Goal: Entertainment & Leisure: Consume media (video, audio)

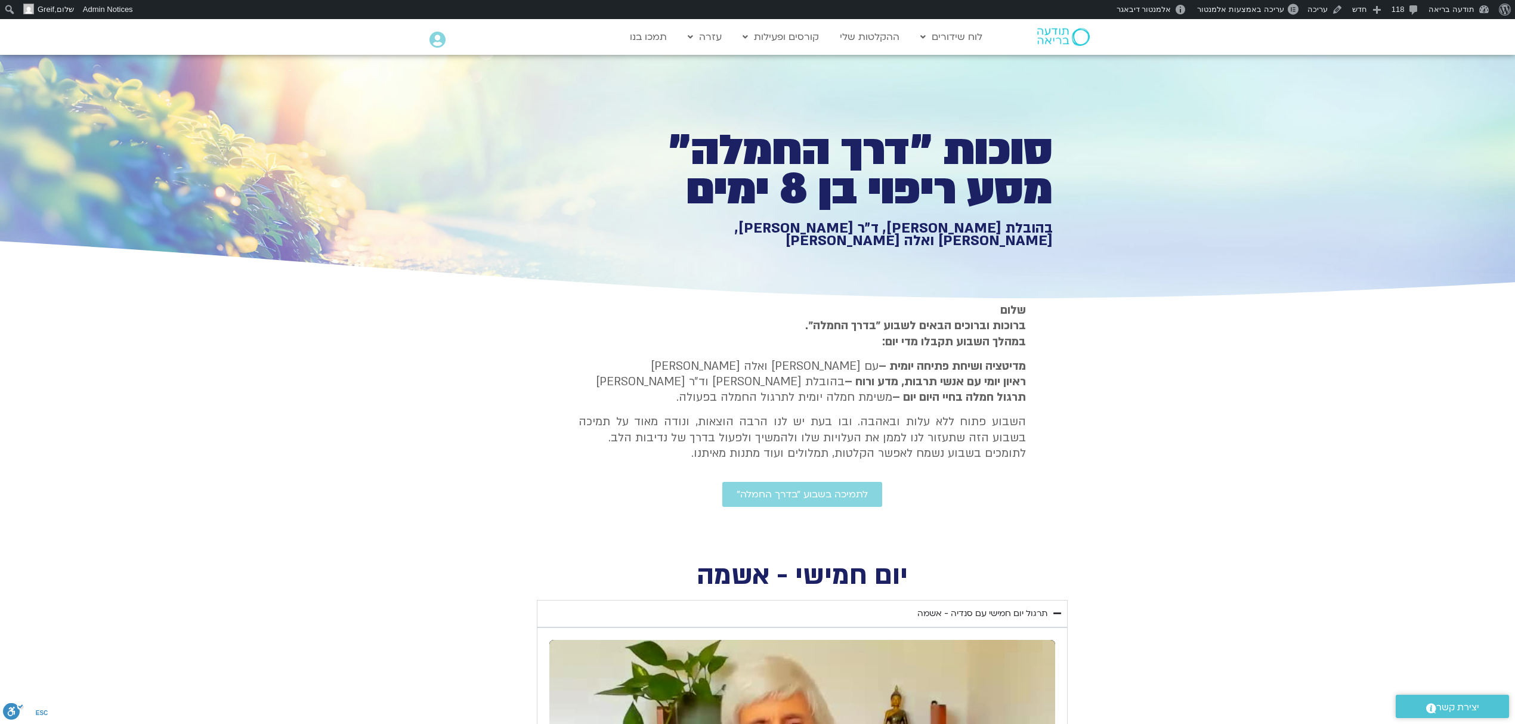
drag, startPoint x: 1525, startPoint y: 564, endPoint x: 1525, endPoint y: 200, distance: 363.7
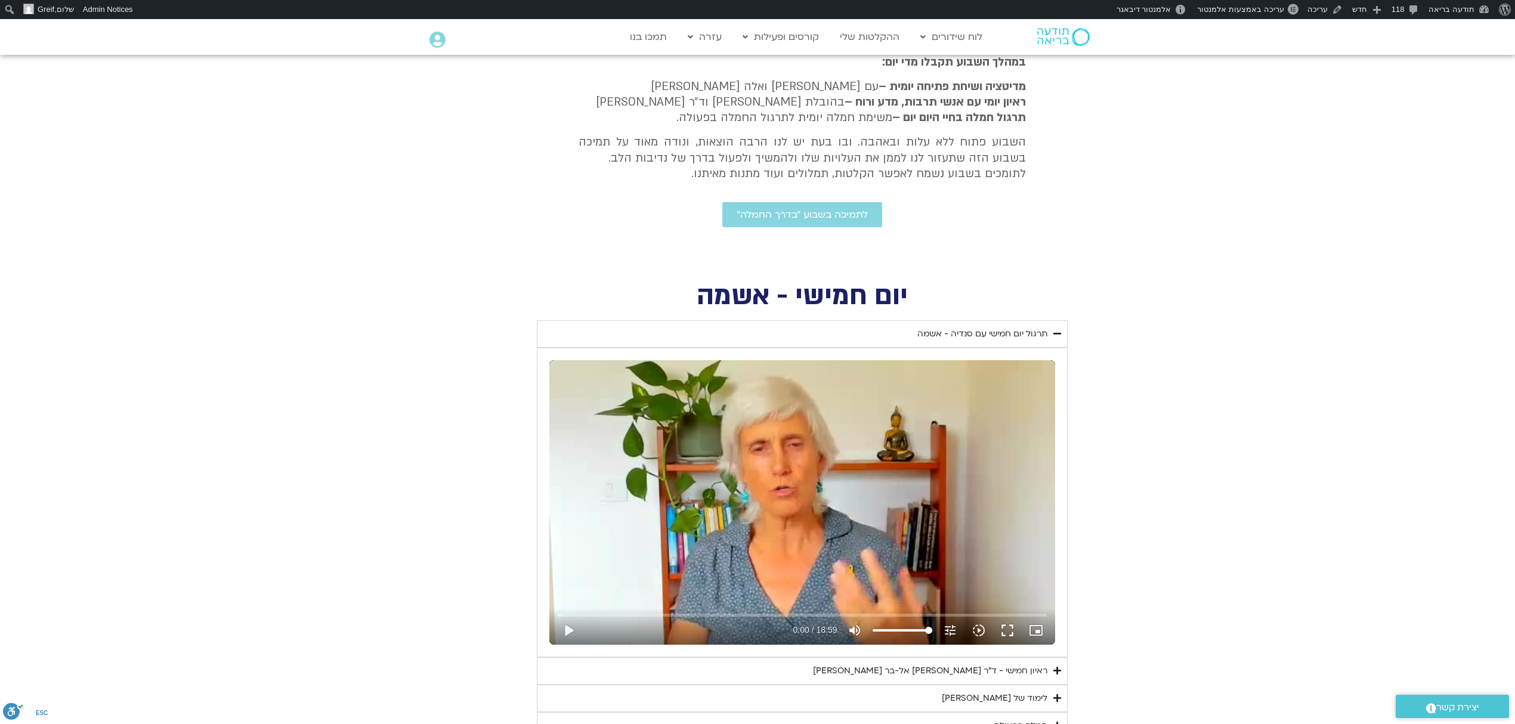
scroll to position [318, 0]
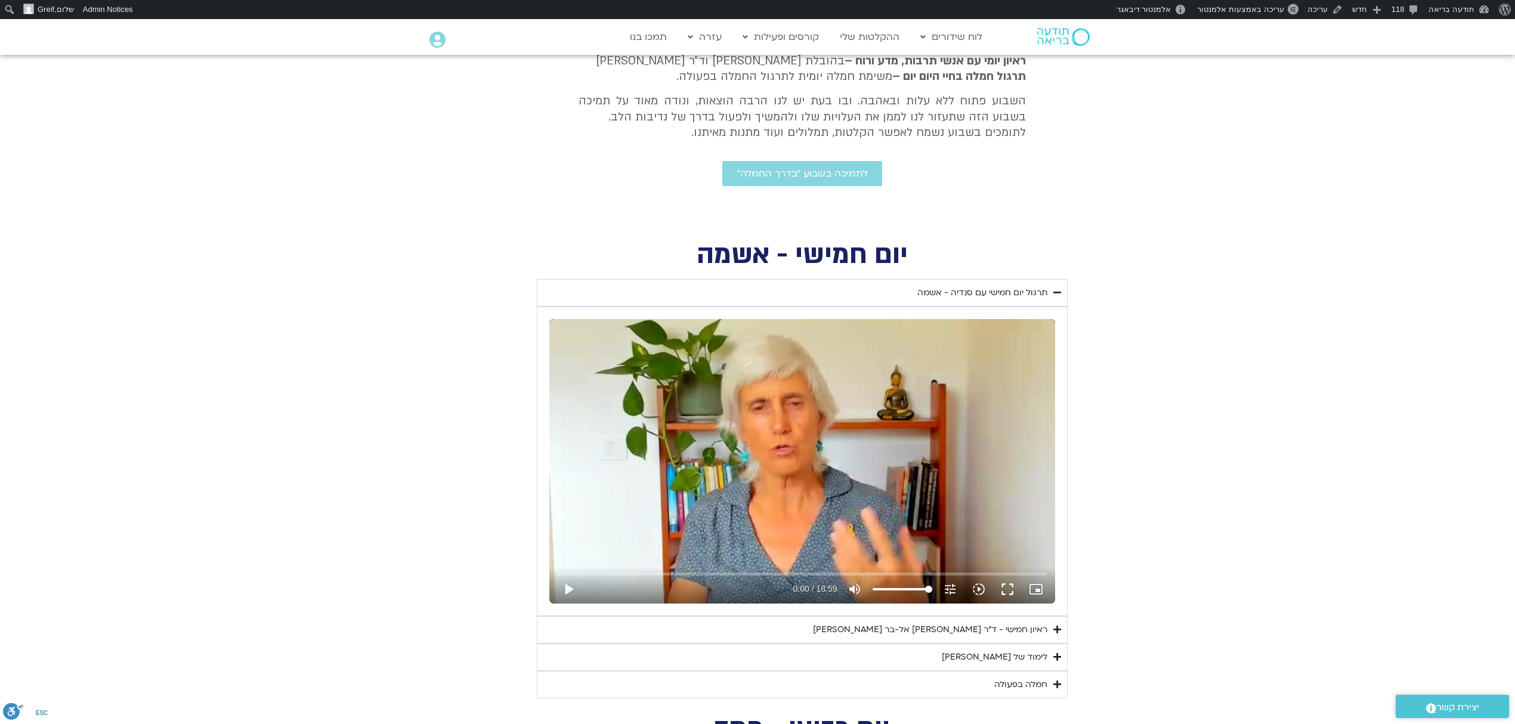
scroll to position [302, 0]
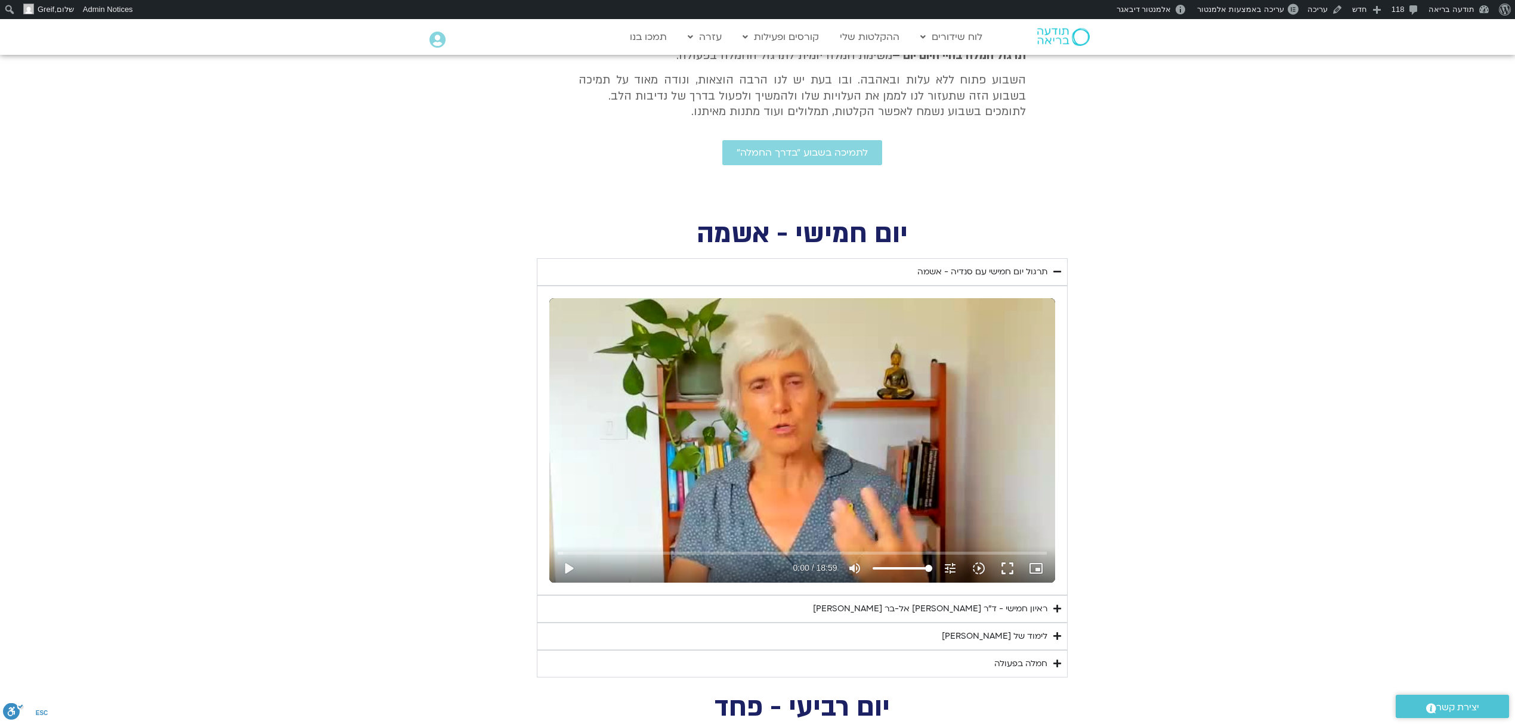
scroll to position [182, 0]
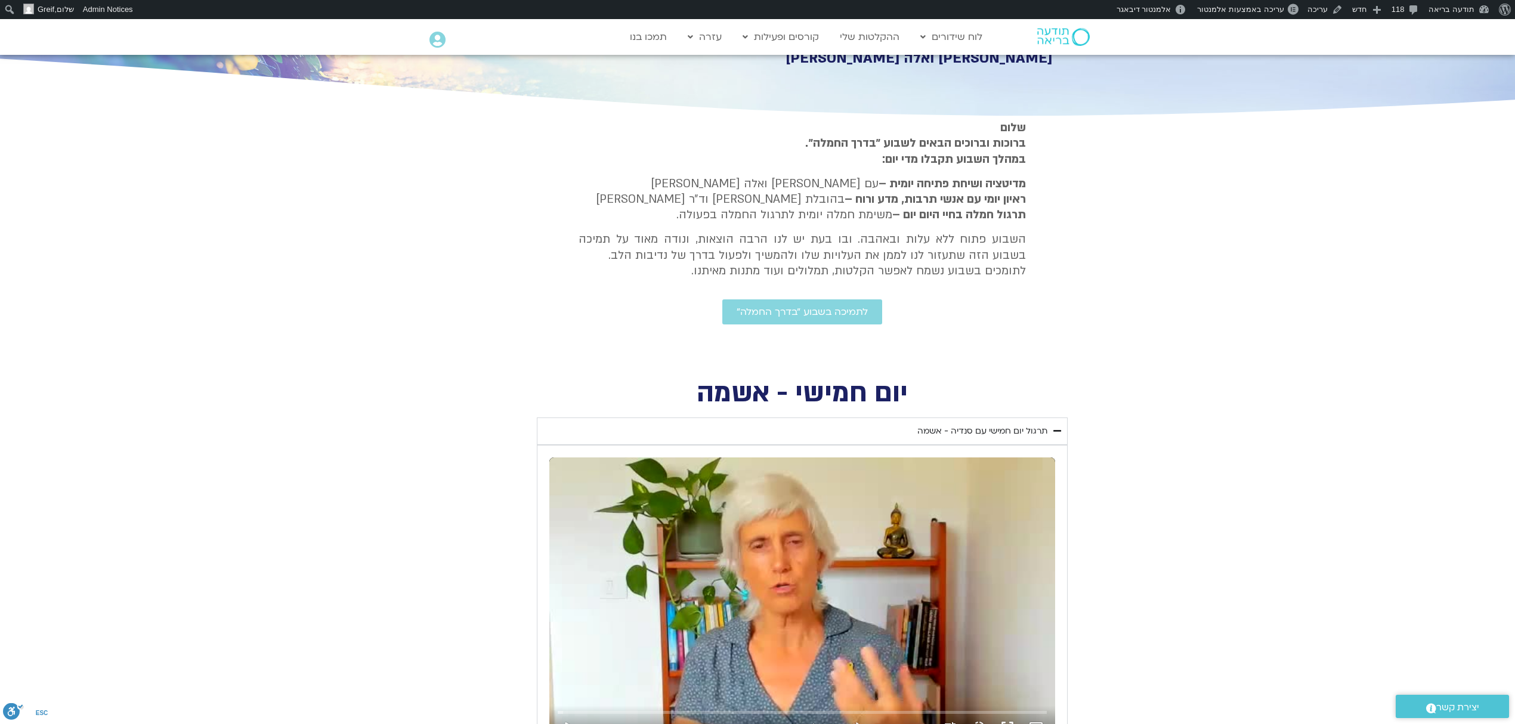
click at [1305, 343] on section "[PERSON_NAME] וברוכים הבאים לשבוע ״בדרך החמלה״. במהלך השבוע תקבלו מדי יום: מדיט…" at bounding box center [757, 241] width 1515 height 243
click at [1004, 420] on summary "תרגול יום חמישי עם סנדיה - אשמה" at bounding box center [802, 430] width 531 height 27
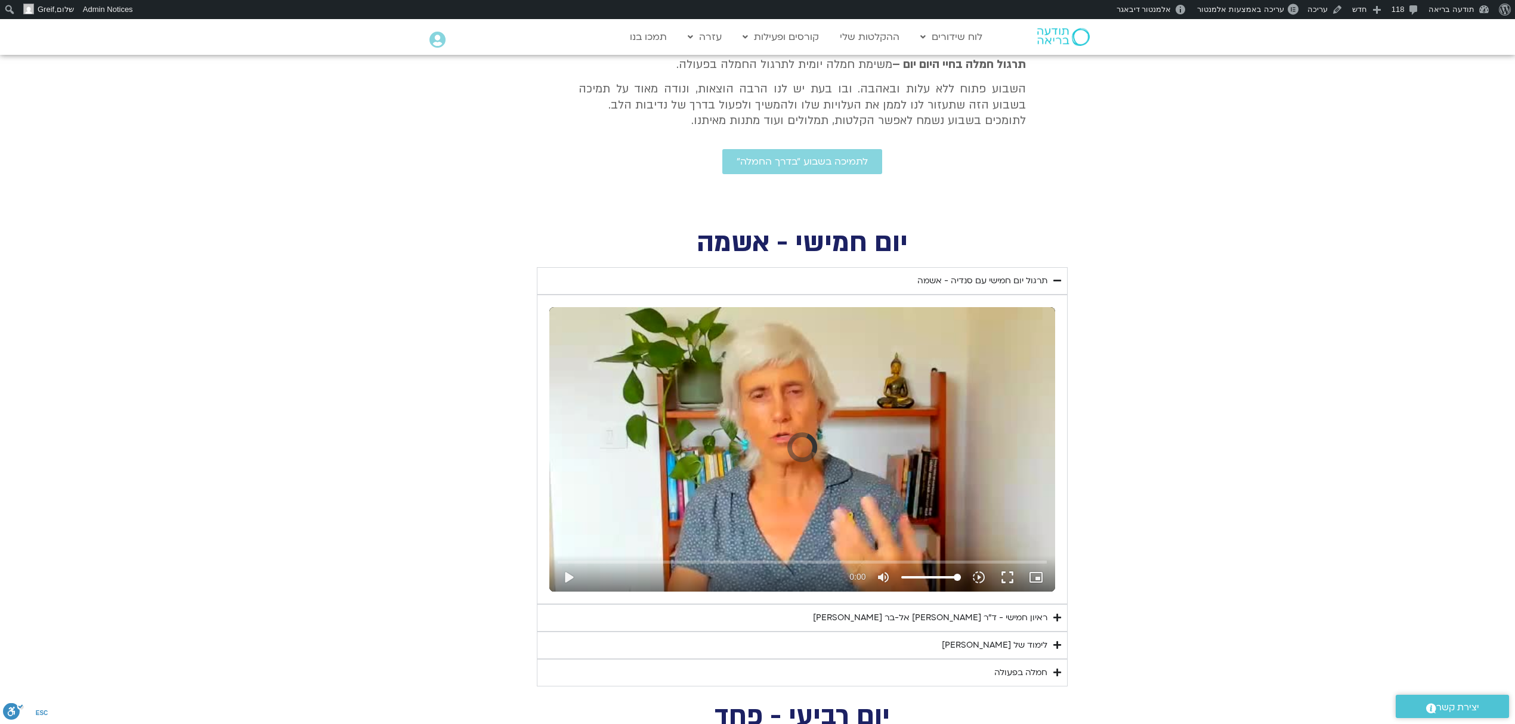
scroll to position [182, 0]
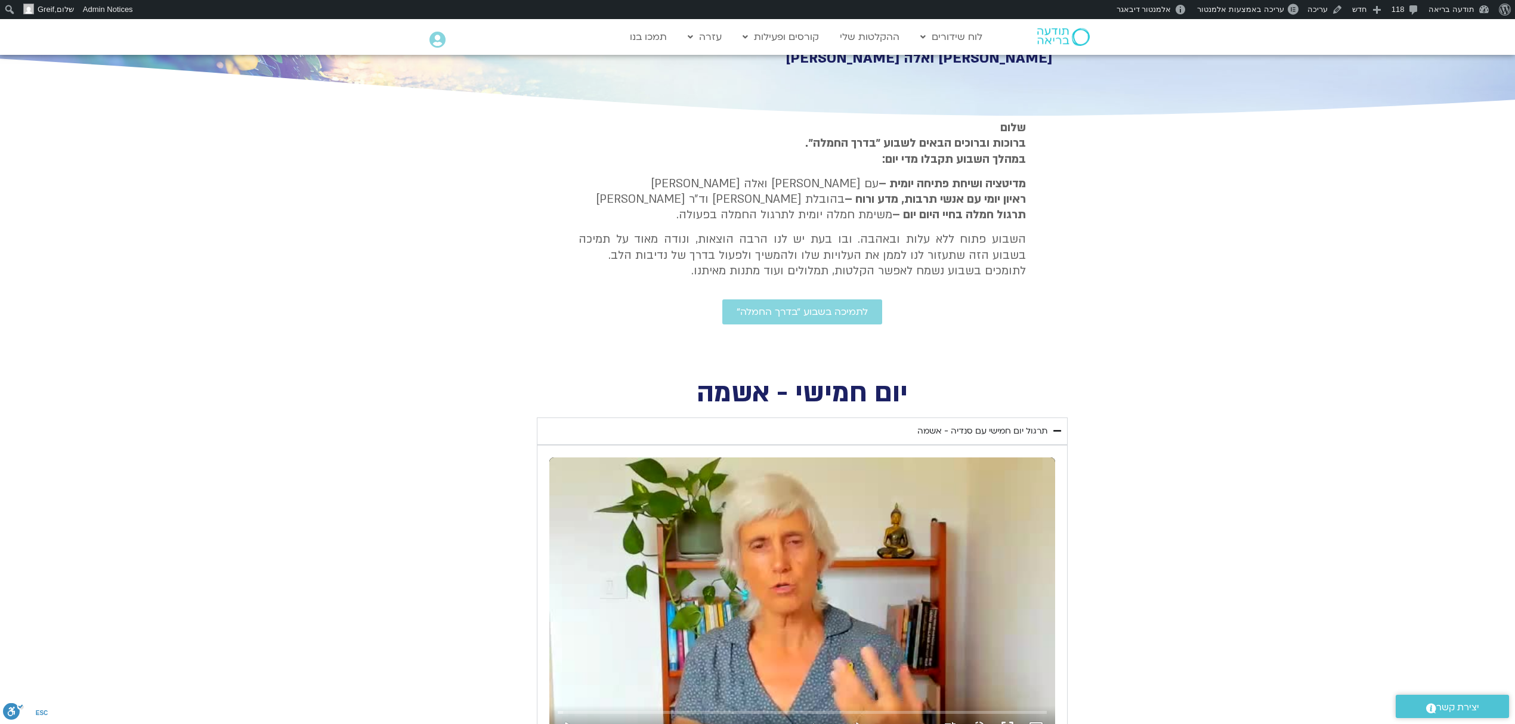
click at [977, 434] on div "תרגול יום חמישי עם סנדיה - אשמה" at bounding box center [982, 431] width 130 height 14
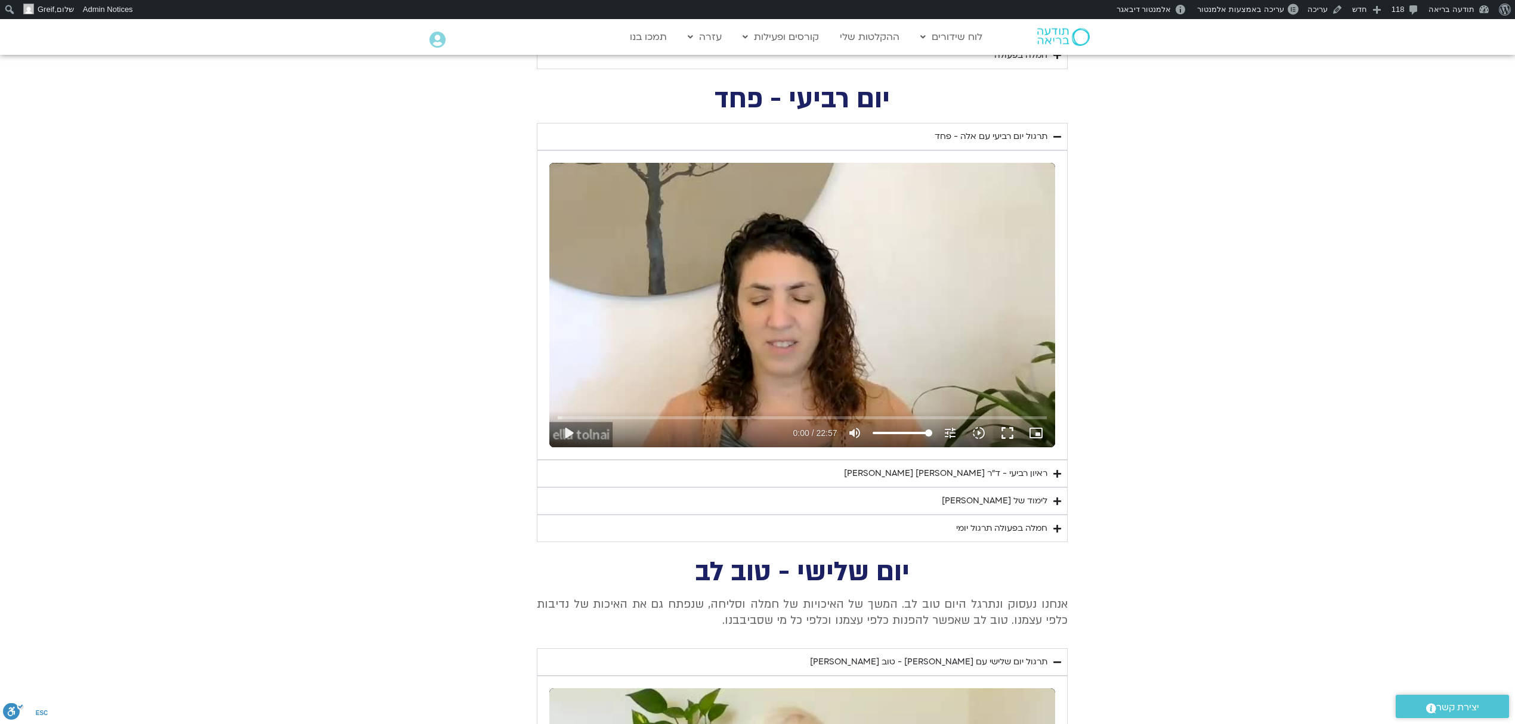
scroll to position [660, 0]
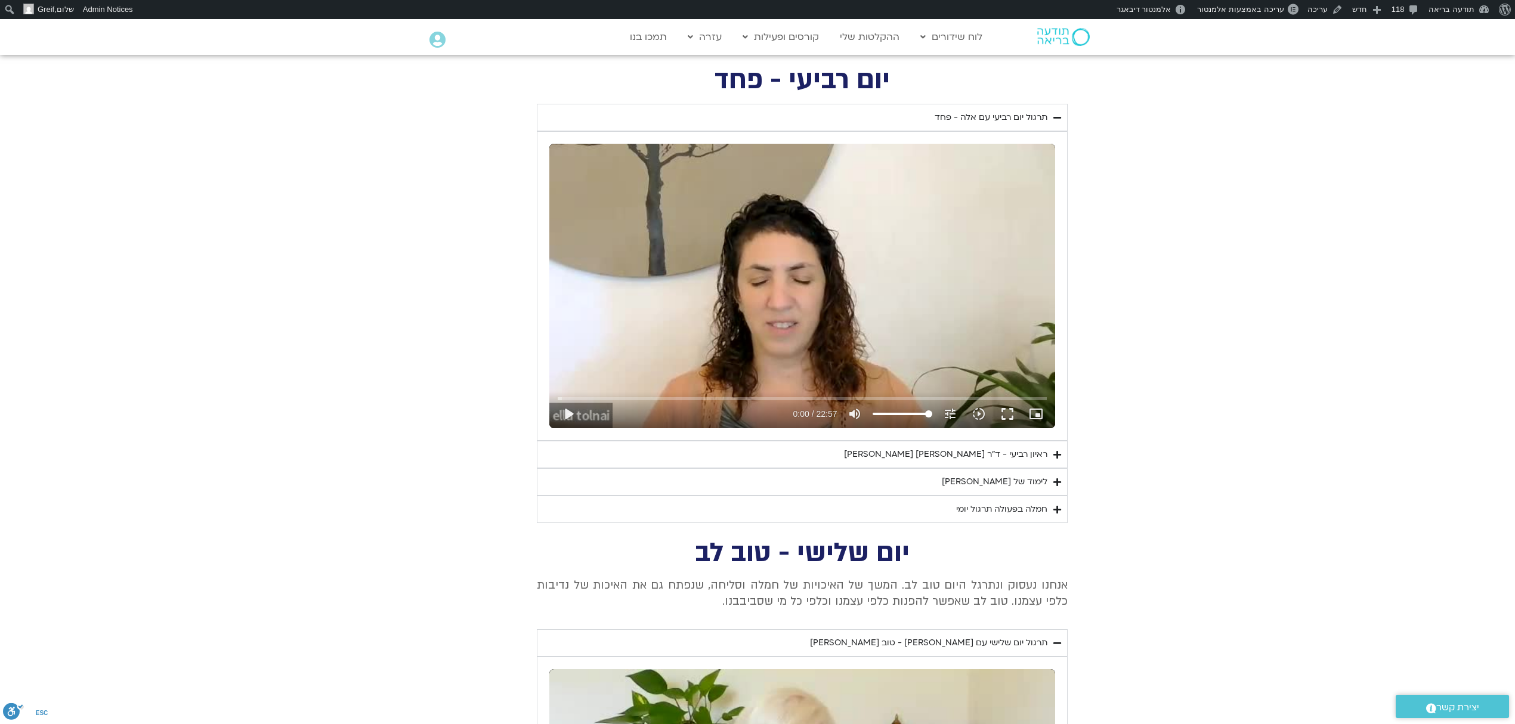
click at [1029, 118] on div "תרגול יום רביעי עם אלה - פחד" at bounding box center [990, 117] width 113 height 14
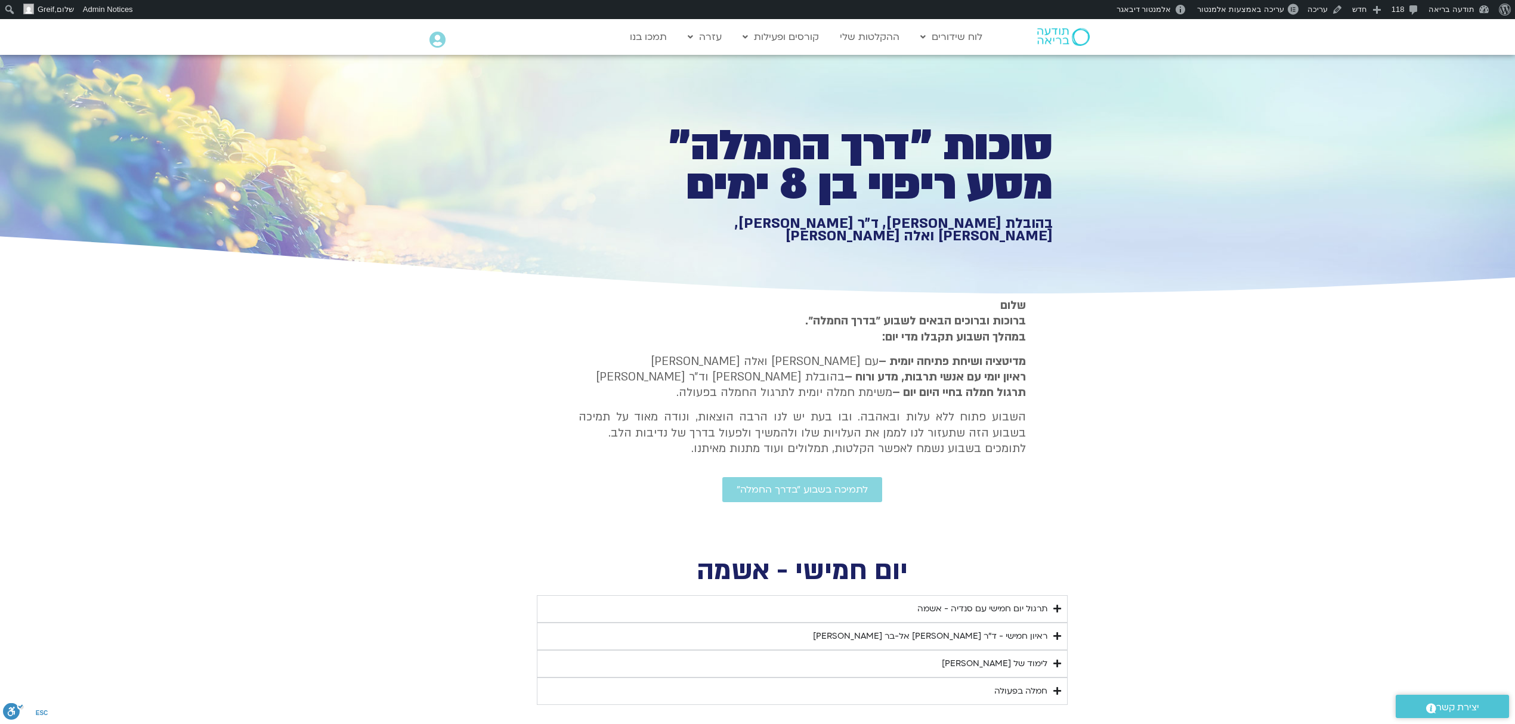
scroll to position [0, 0]
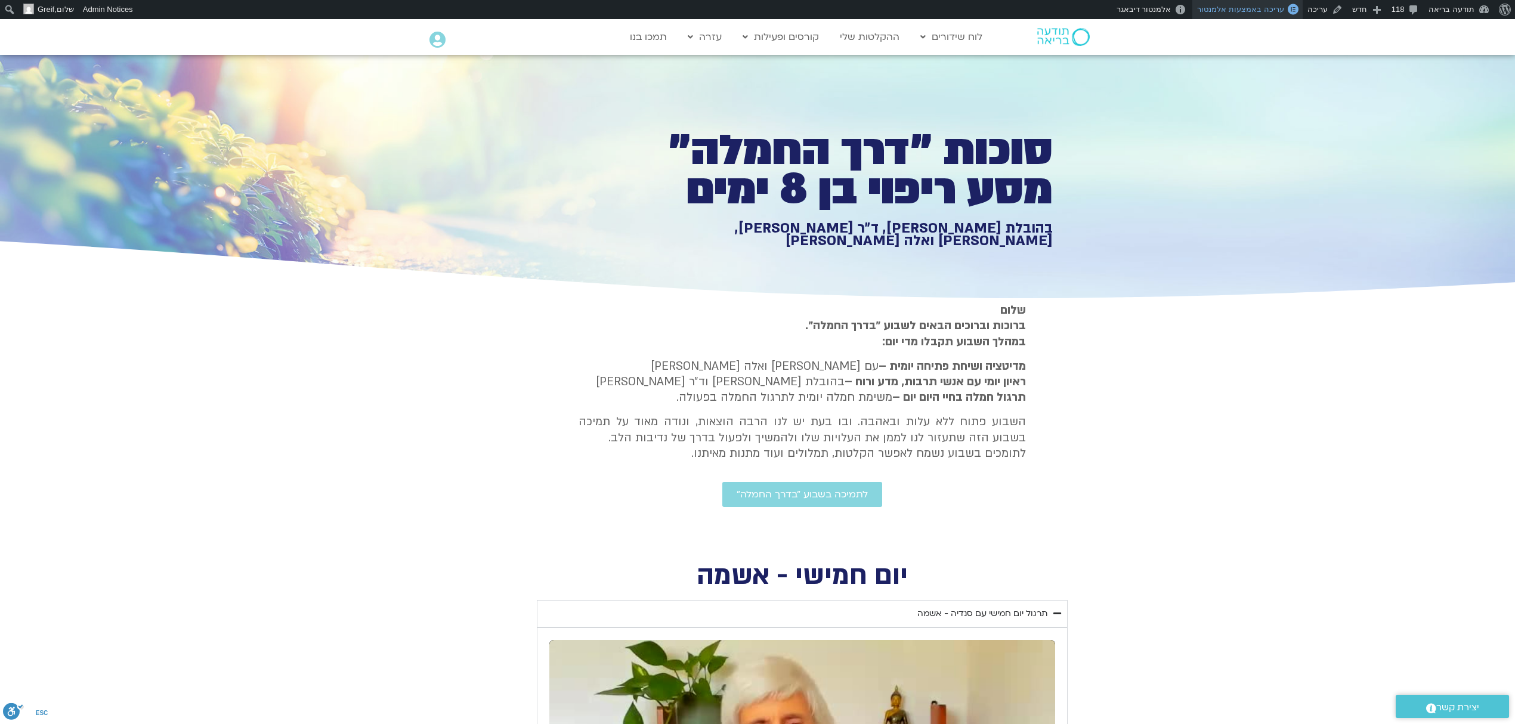
click at [1274, 10] on span "עריכה באמצעות אלמנטור" at bounding box center [1240, 9] width 86 height 9
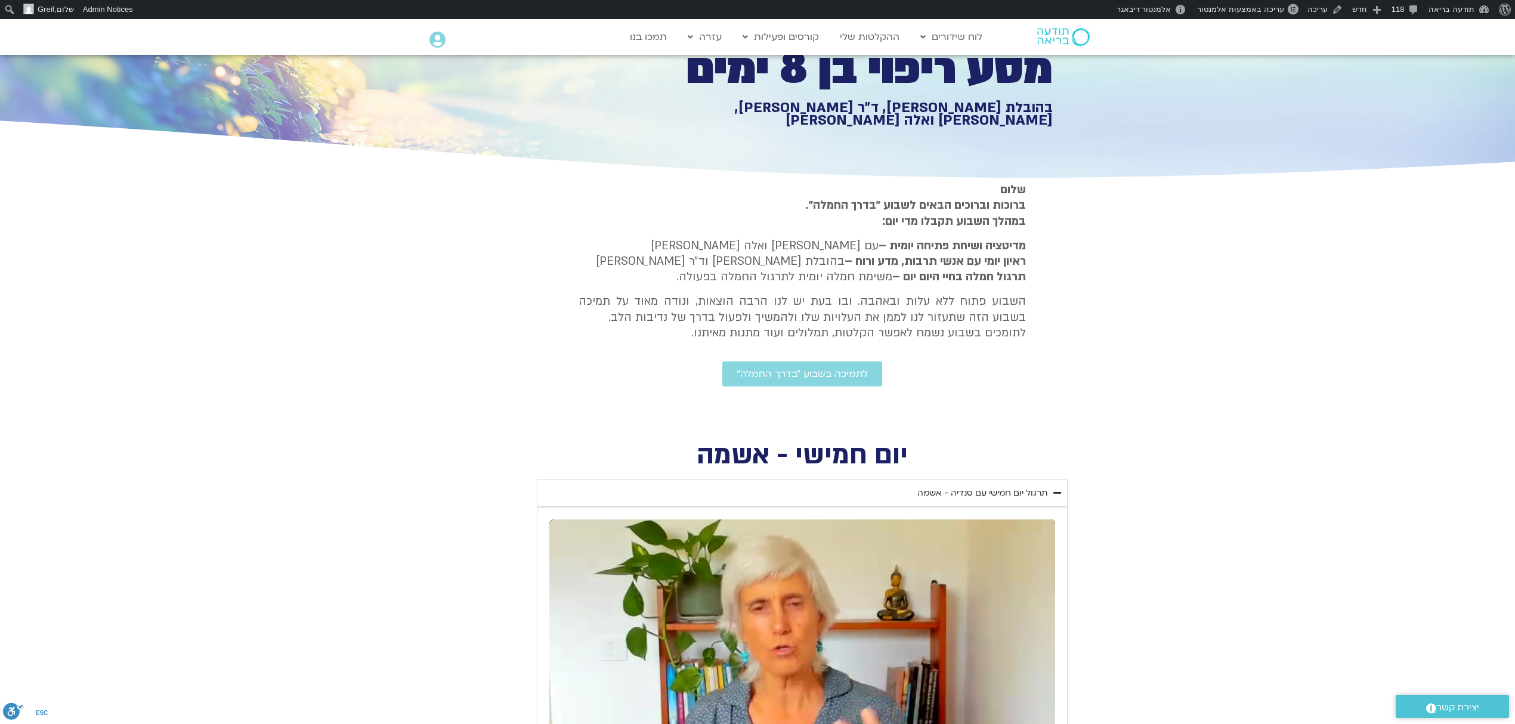
scroll to position [159, 0]
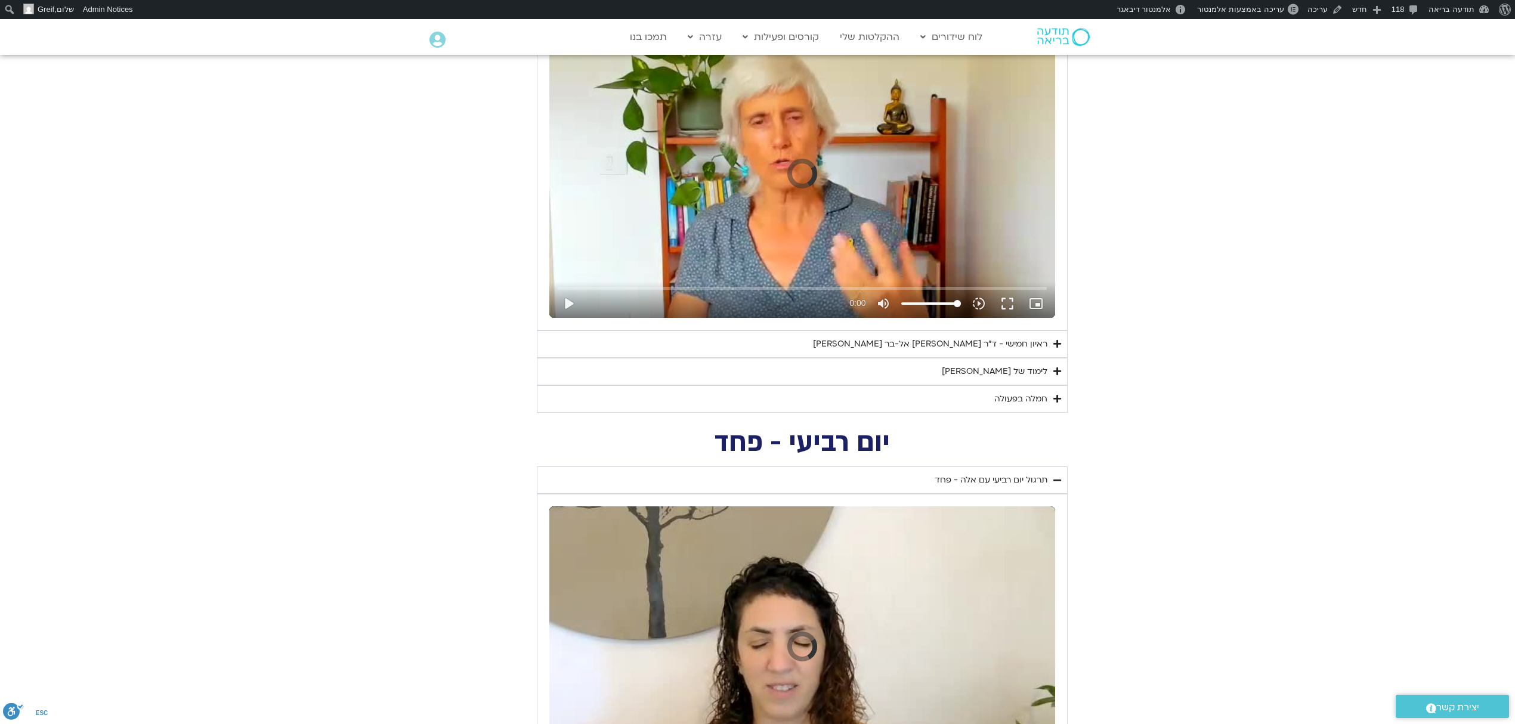
drag, startPoint x: 1525, startPoint y: 555, endPoint x: 1517, endPoint y: 565, distance: 13.6
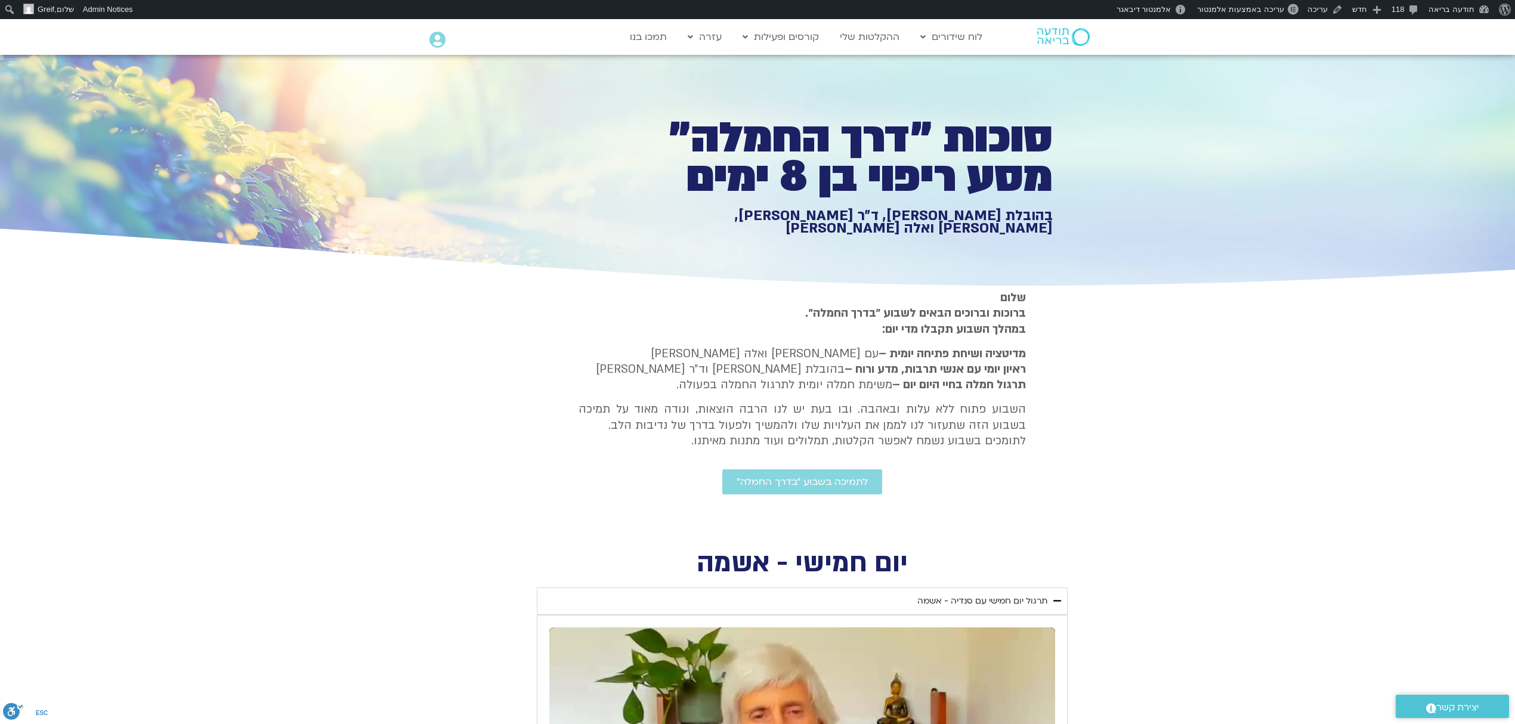
scroll to position [8, 0]
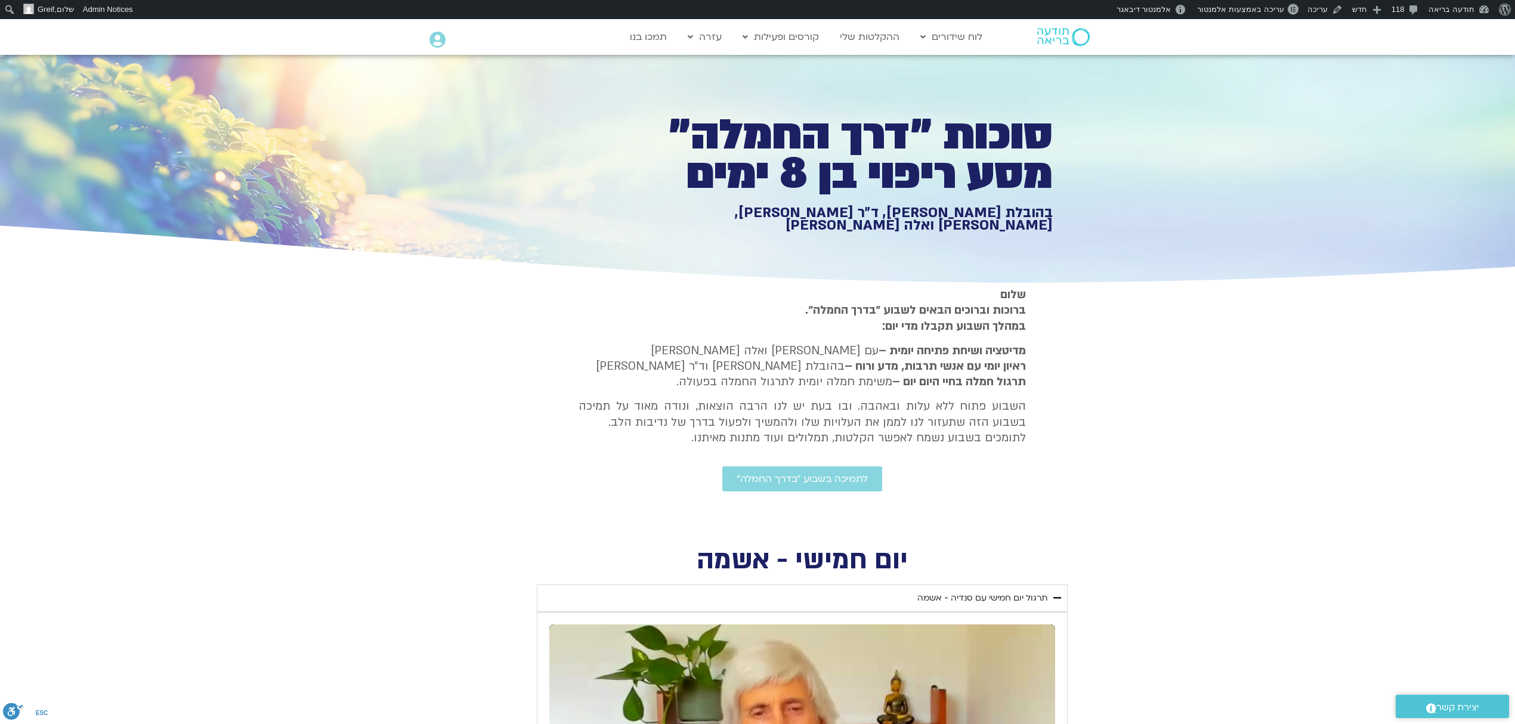
scroll to position [8, 0]
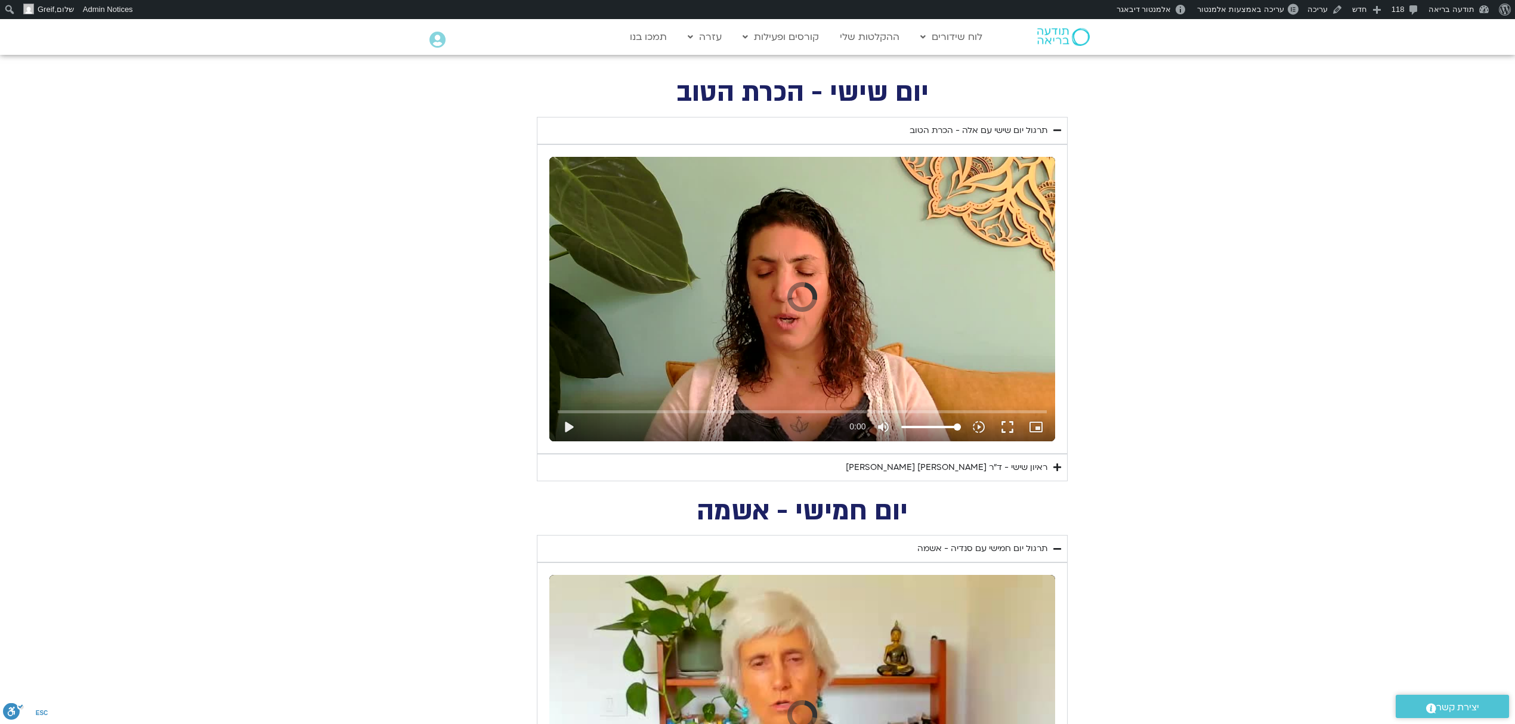
scroll to position [485, 0]
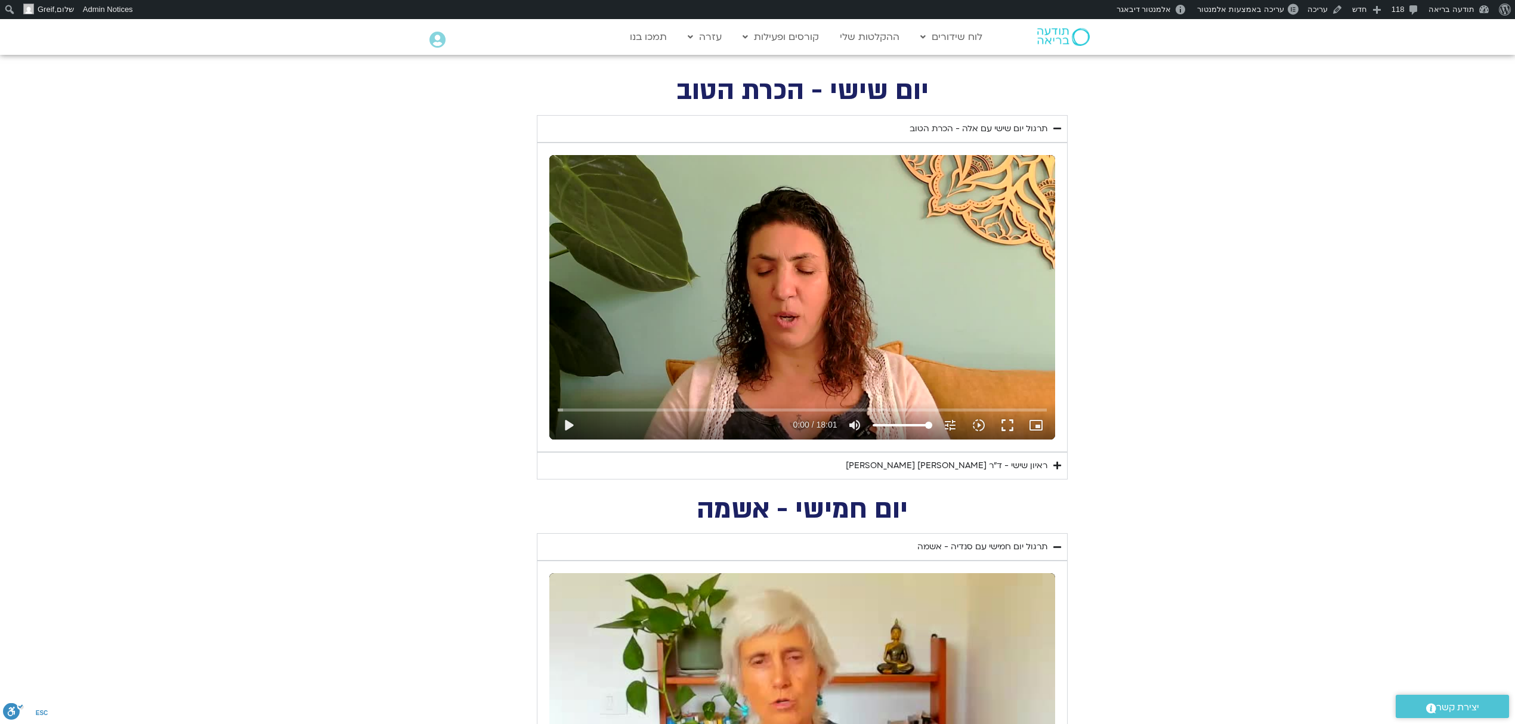
click at [977, 275] on div "Skip Ad play_arrow 0:00 / 18:01 volume_up Mute tune Resolution Auto 720p slow_m…" at bounding box center [802, 297] width 506 height 284
click at [955, 278] on div "Skip Ad pause 0:00 / 18:01 volume_up Mute tune Resolution Auto 720p slow_motion…" at bounding box center [802, 297] width 506 height 284
type input "0.69538"
click at [1009, 465] on div "ראיון שישי - ד"ר [PERSON_NAME] [PERSON_NAME]" at bounding box center [947, 466] width 202 height 14
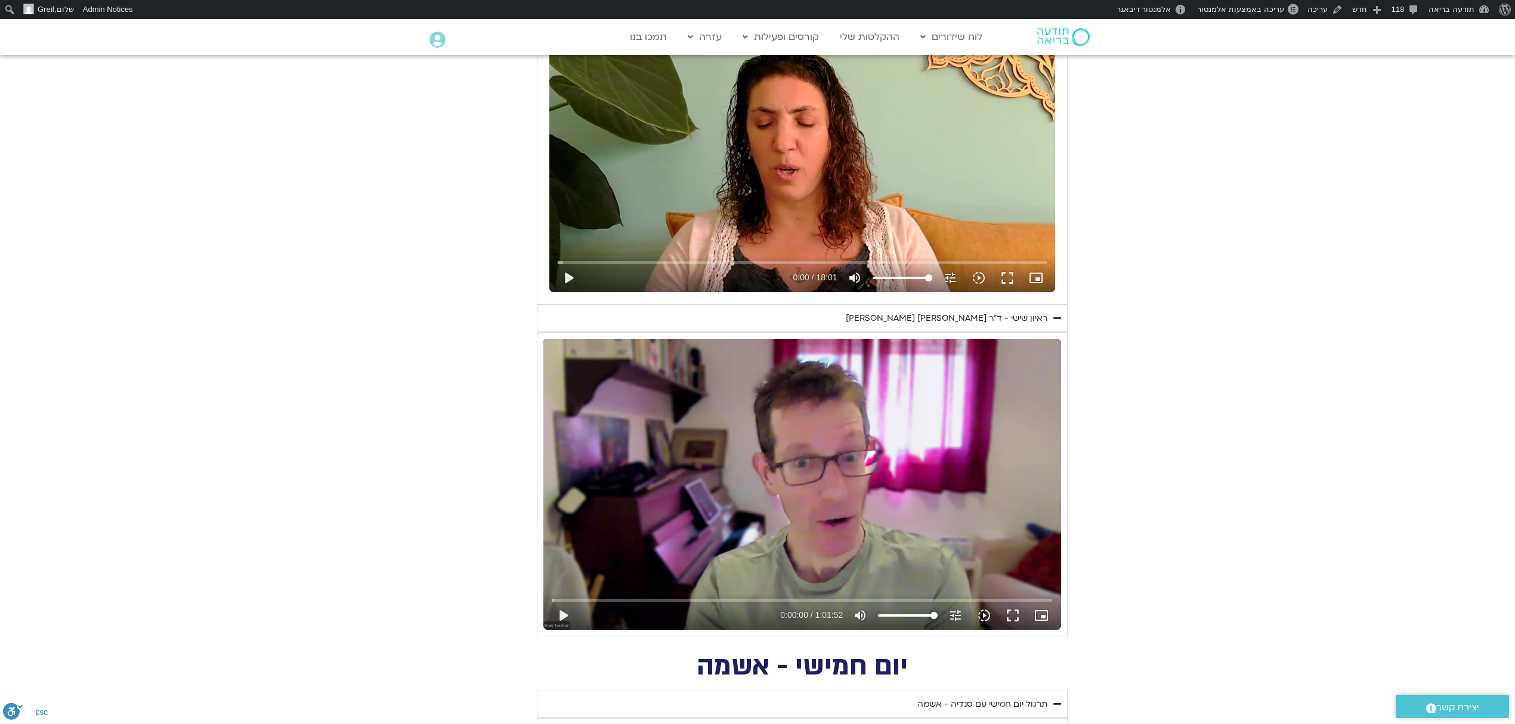
scroll to position [636, 0]
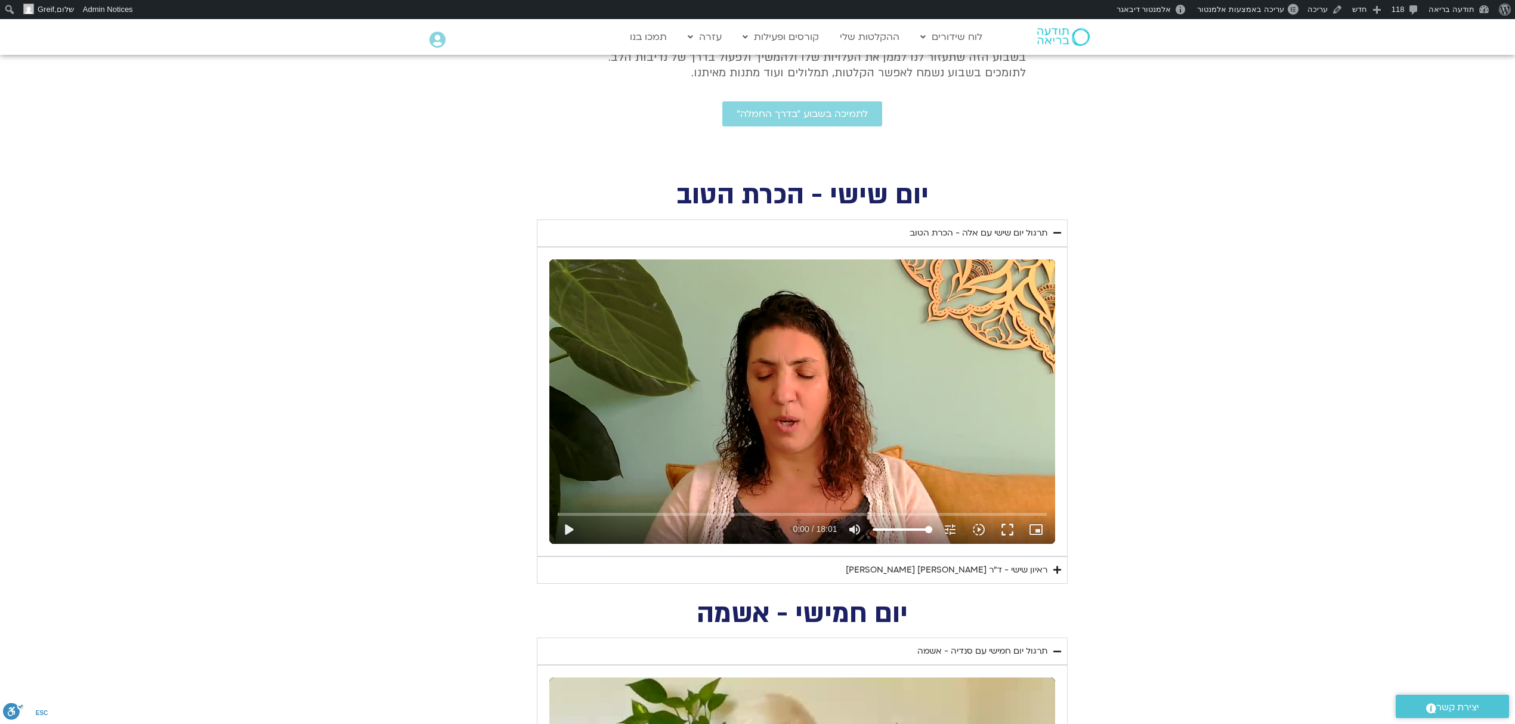
scroll to position [252, 0]
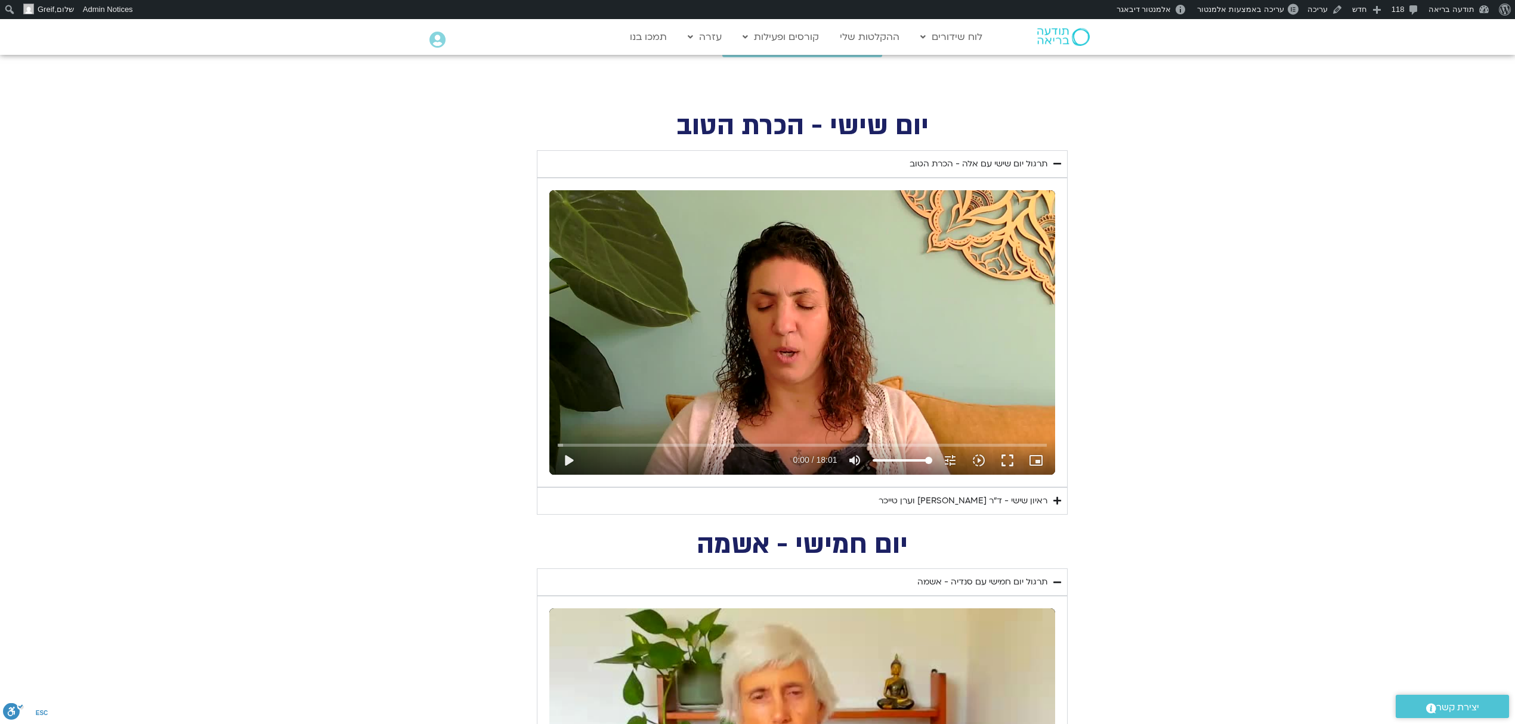
scroll to position [411, 0]
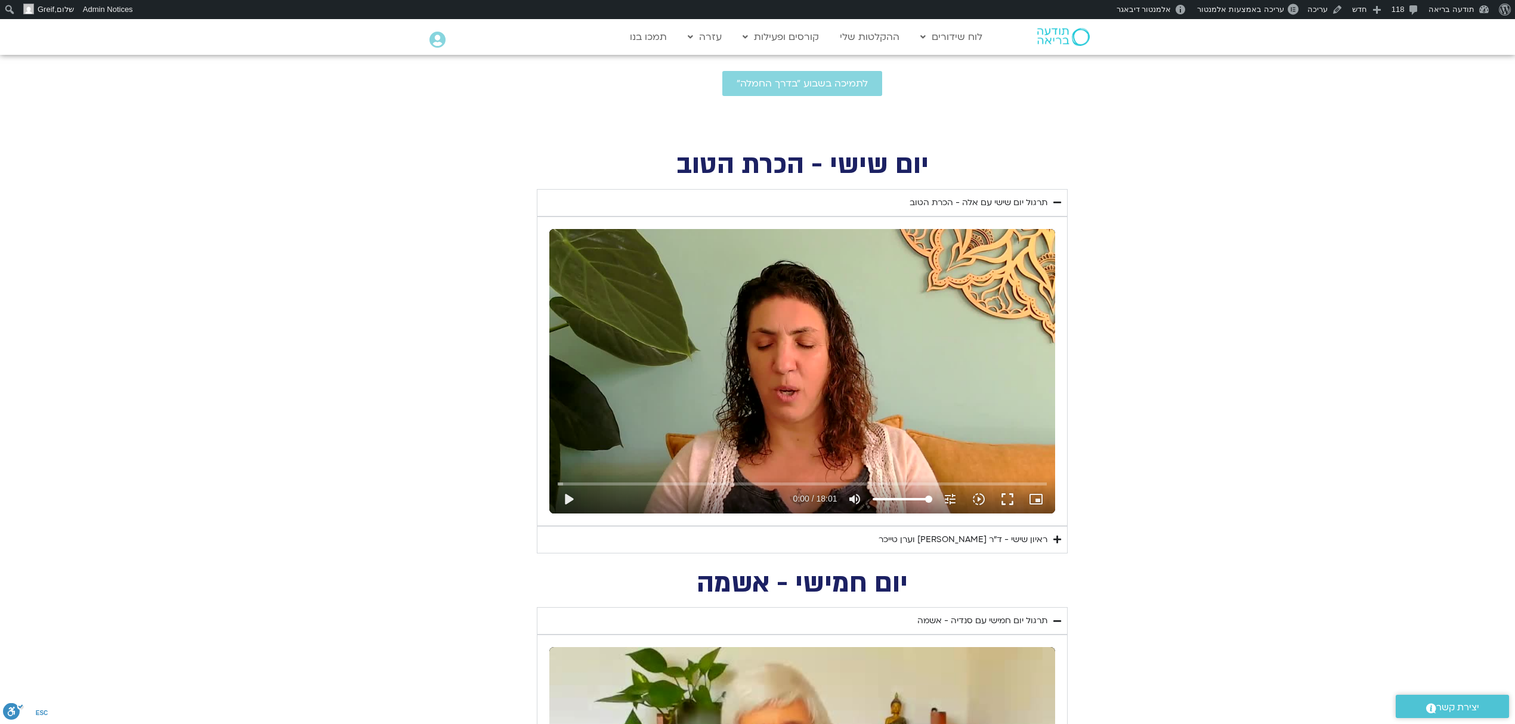
click at [879, 333] on div "Skip Ad play_arrow 0:00 / 18:01 volume_up Mute tune Resolution Auto 720p slow_m…" at bounding box center [802, 371] width 506 height 284
type input "1.040996"
type input "77.0596590909091"
type input "1.108196"
type input "75.5445075757576"
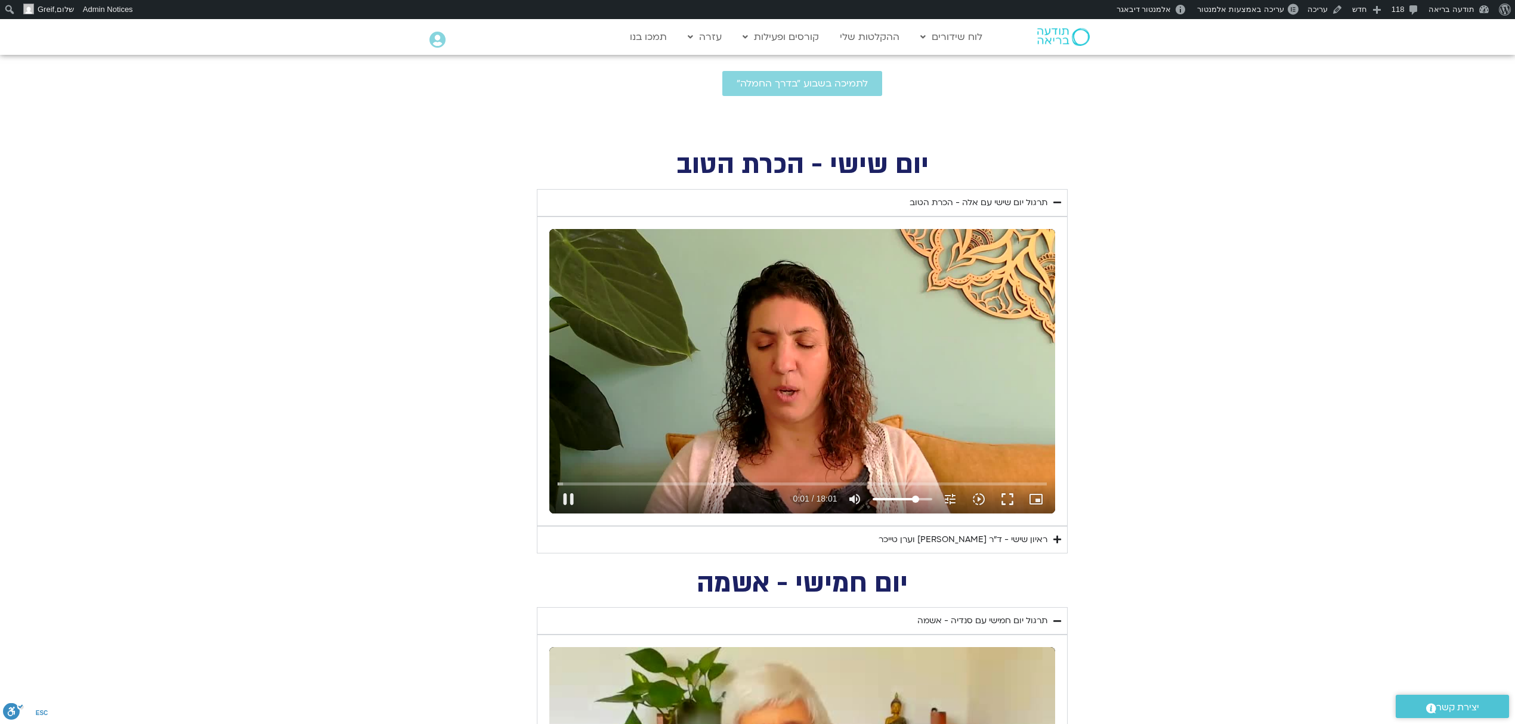
type input "1.124966"
type input "70.999053030303"
type input "1.141289"
type input "66.4535984848485"
type input "1.158468"
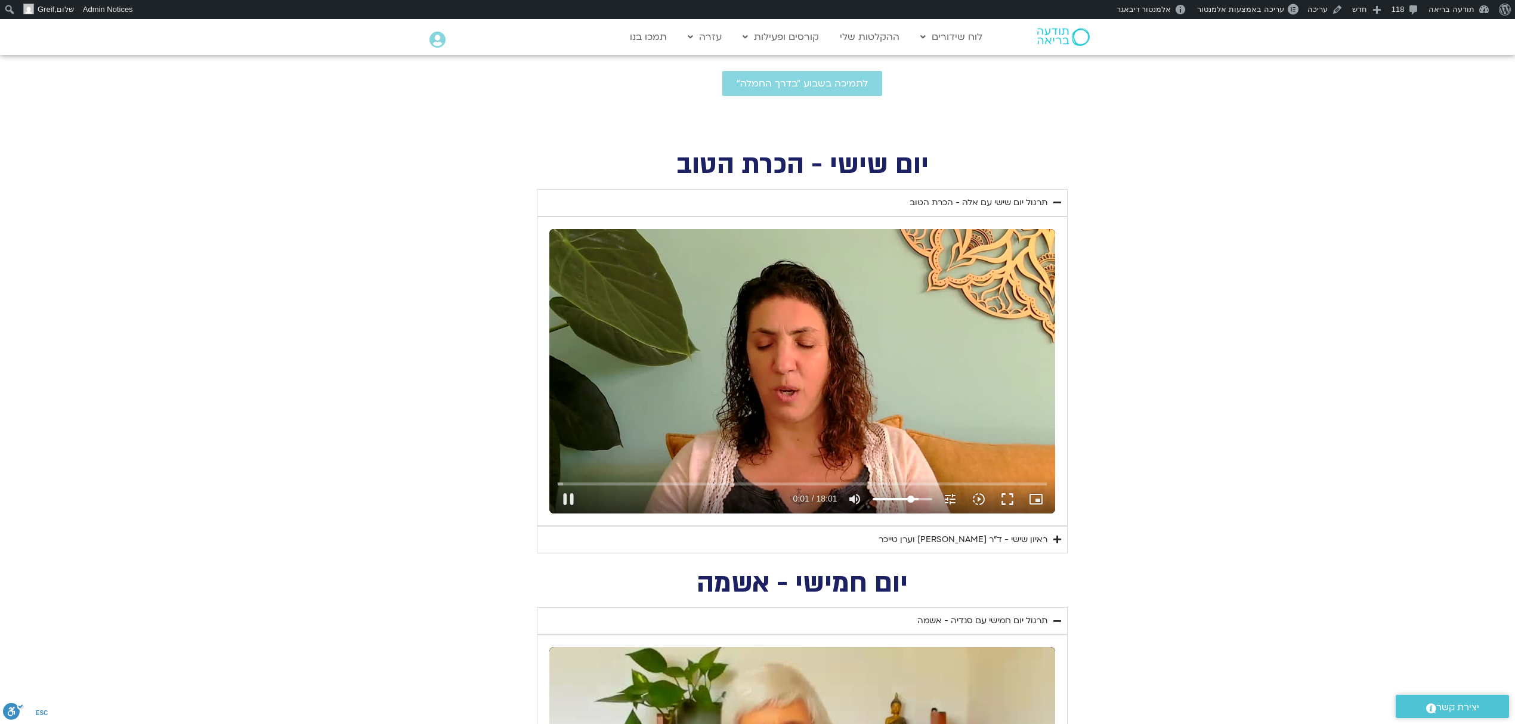
type input "58.8778409090909"
type input "1.17457"
type input "52.8172348484849"
type input "1.195365"
type input "46.7566287878788"
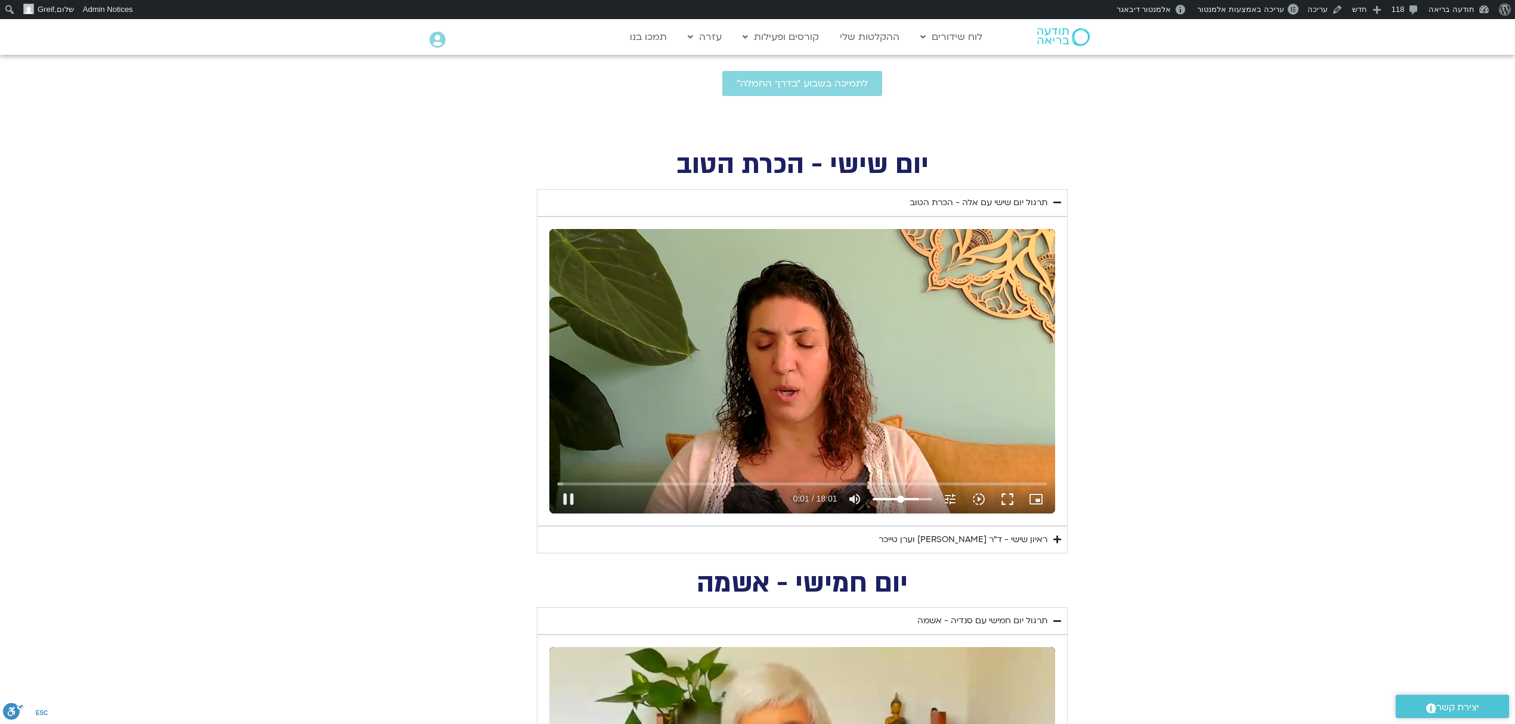
type input "1.208584"
type input "45.2414772727273"
type input "1.224438"
type input "40.6960227272727"
type input "1.241602"
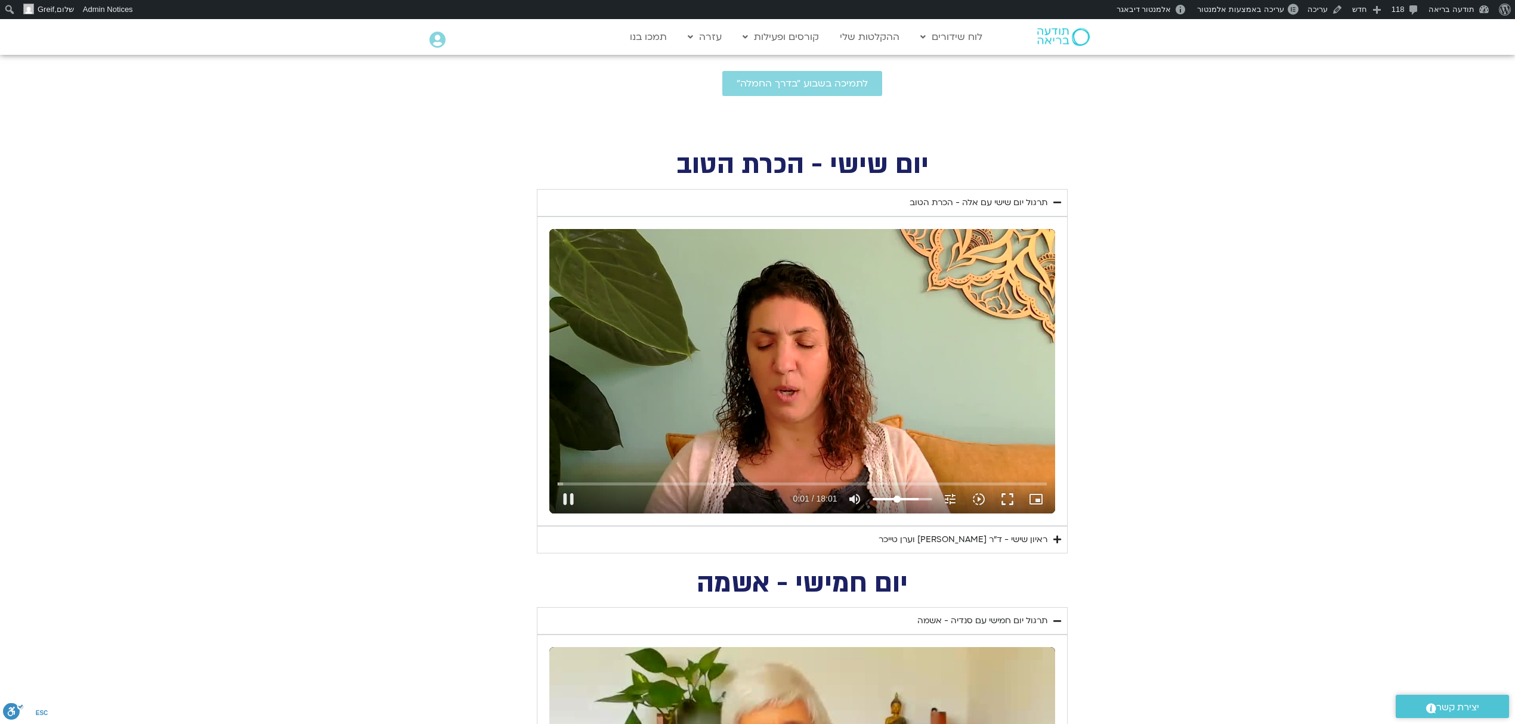
type input "39.1808712121212"
type input "1.257815"
type input "37.6657196969697"
type input "1.27456"
type input "36.1505681818182"
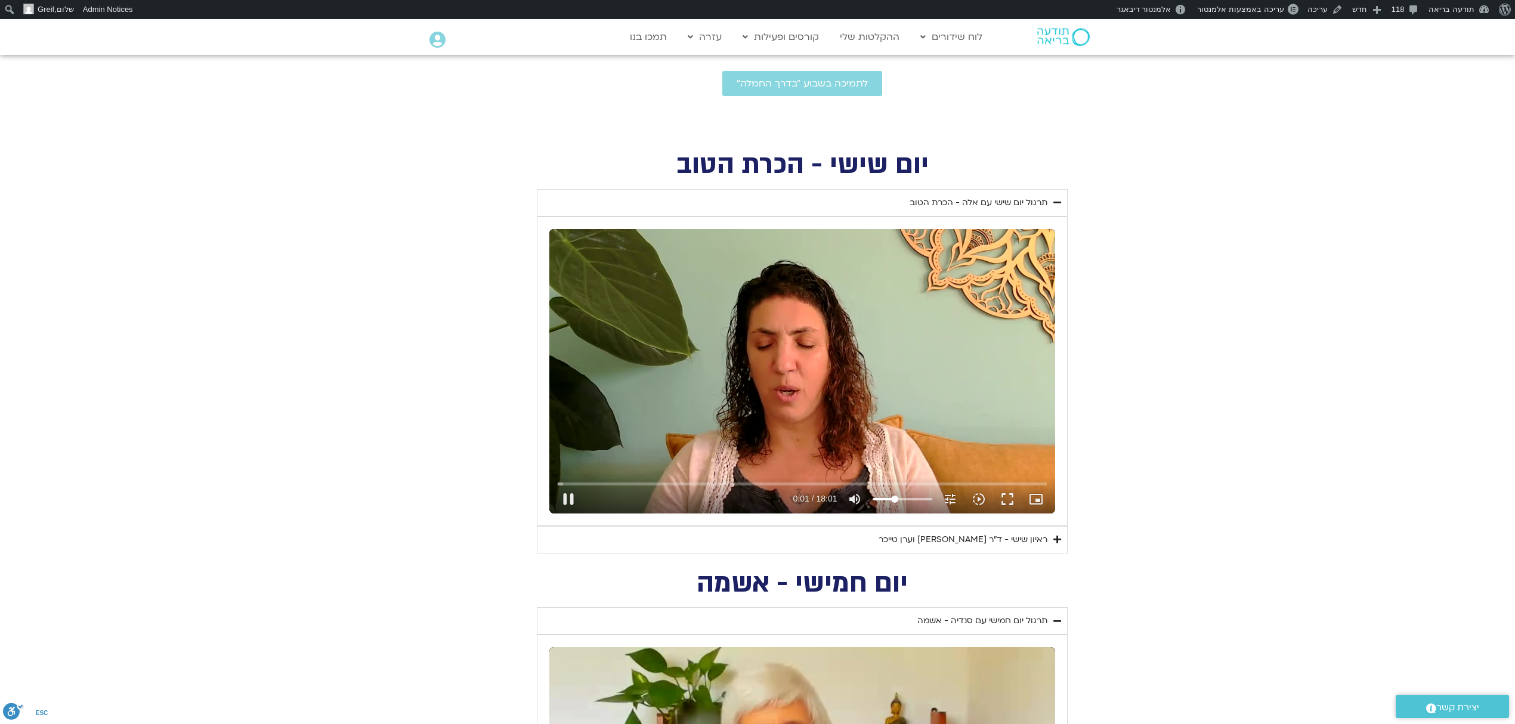
type input "1.392389"
type input "33.1202651515152"
type input "1.408508"
type input "31.6051136363636"
type input "1.457795"
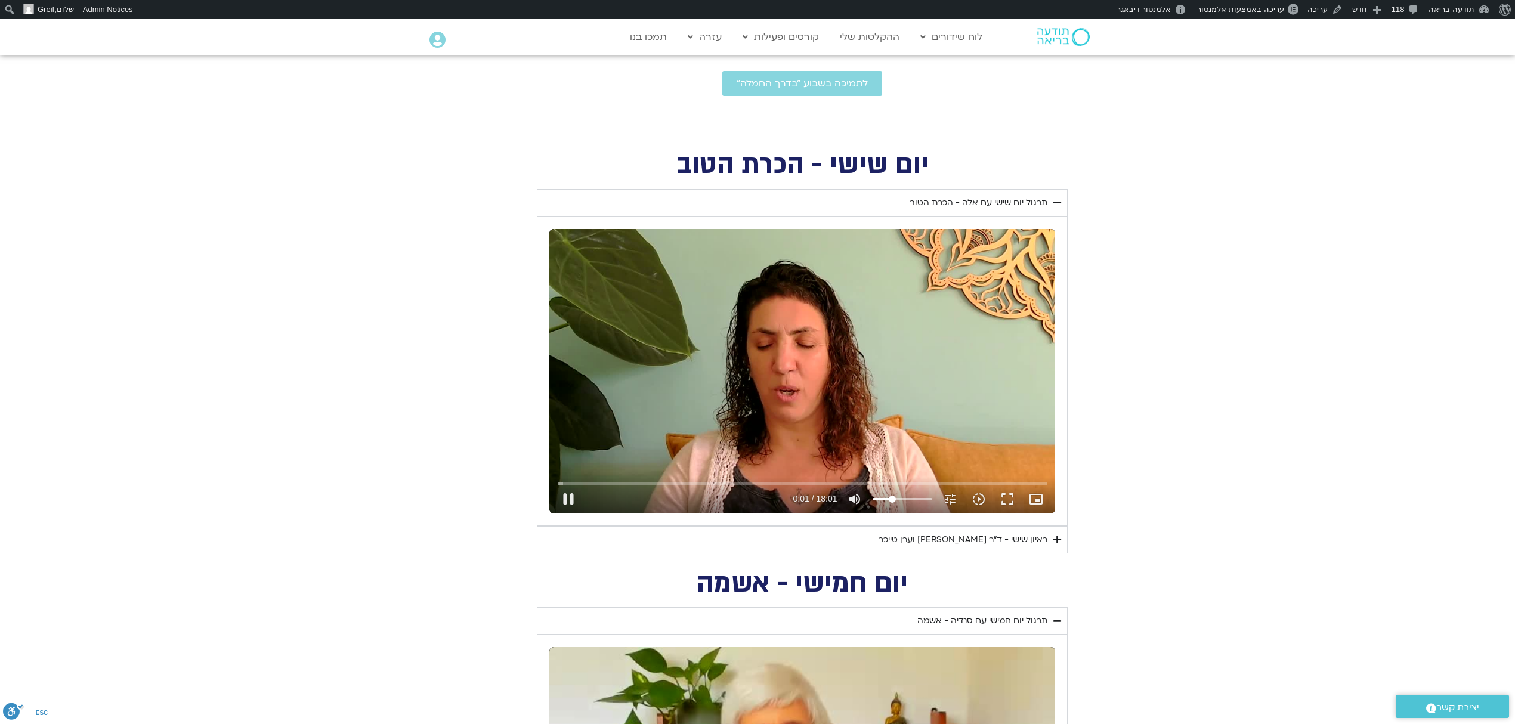
type input "30.0899621212121"
type input "1.475524"
type input "28.5748106060606"
type input "1.491006"
type input "27.0596590909091"
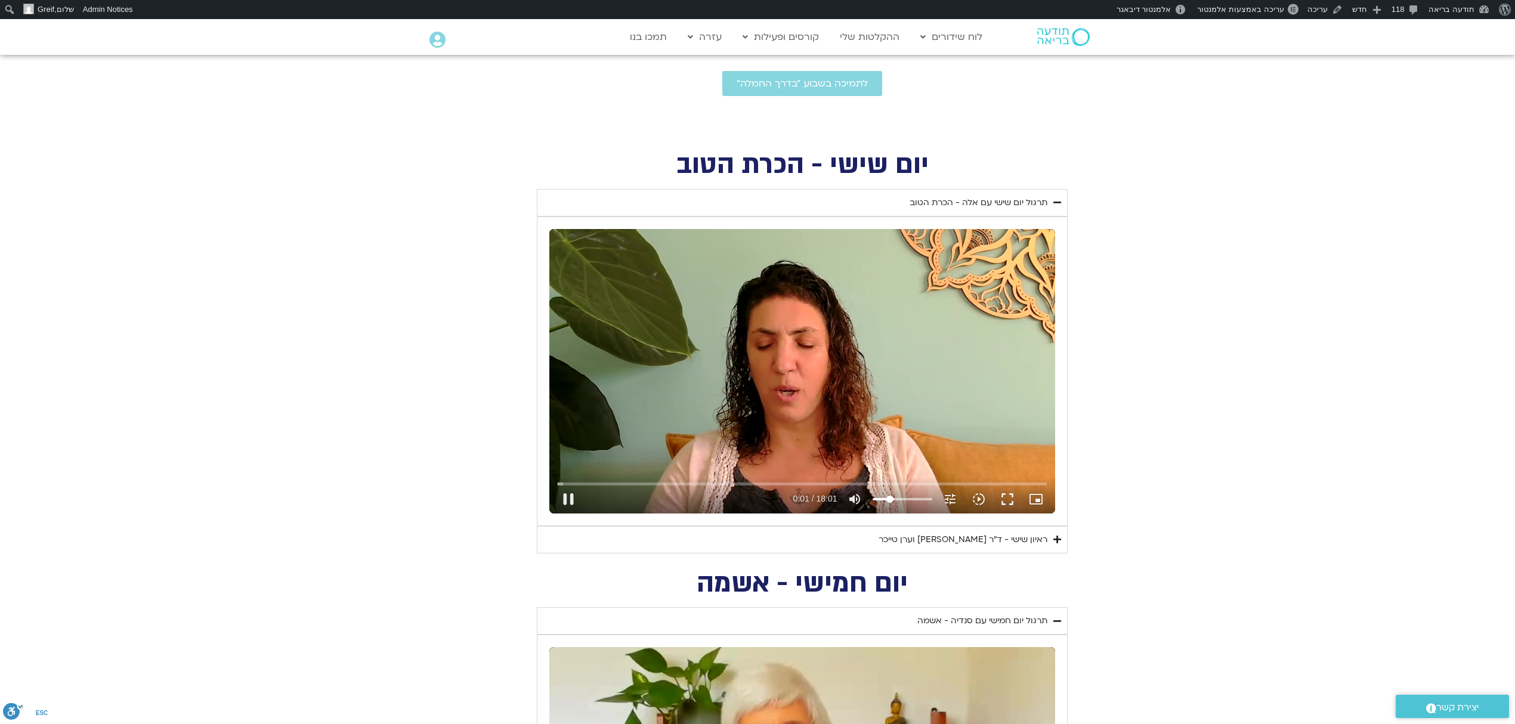
type input "1.525409"
type input "25.5445075757576"
type input "1.541575"
type input "24.0293560606061"
type input "1.564995"
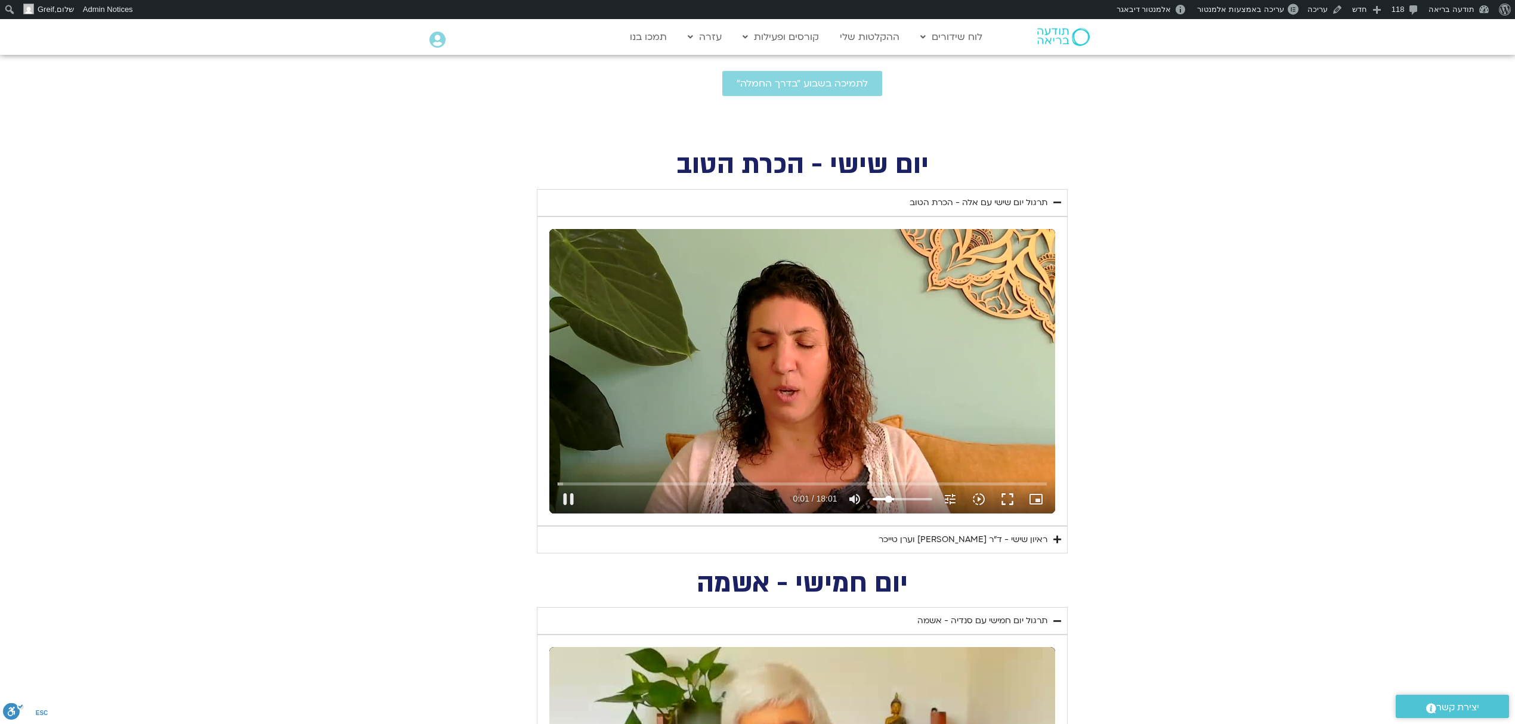
type input "20.999053030303"
type input "1.57547"
type input "19.4839015151515"
type input "1.65866"
type input "17.96875"
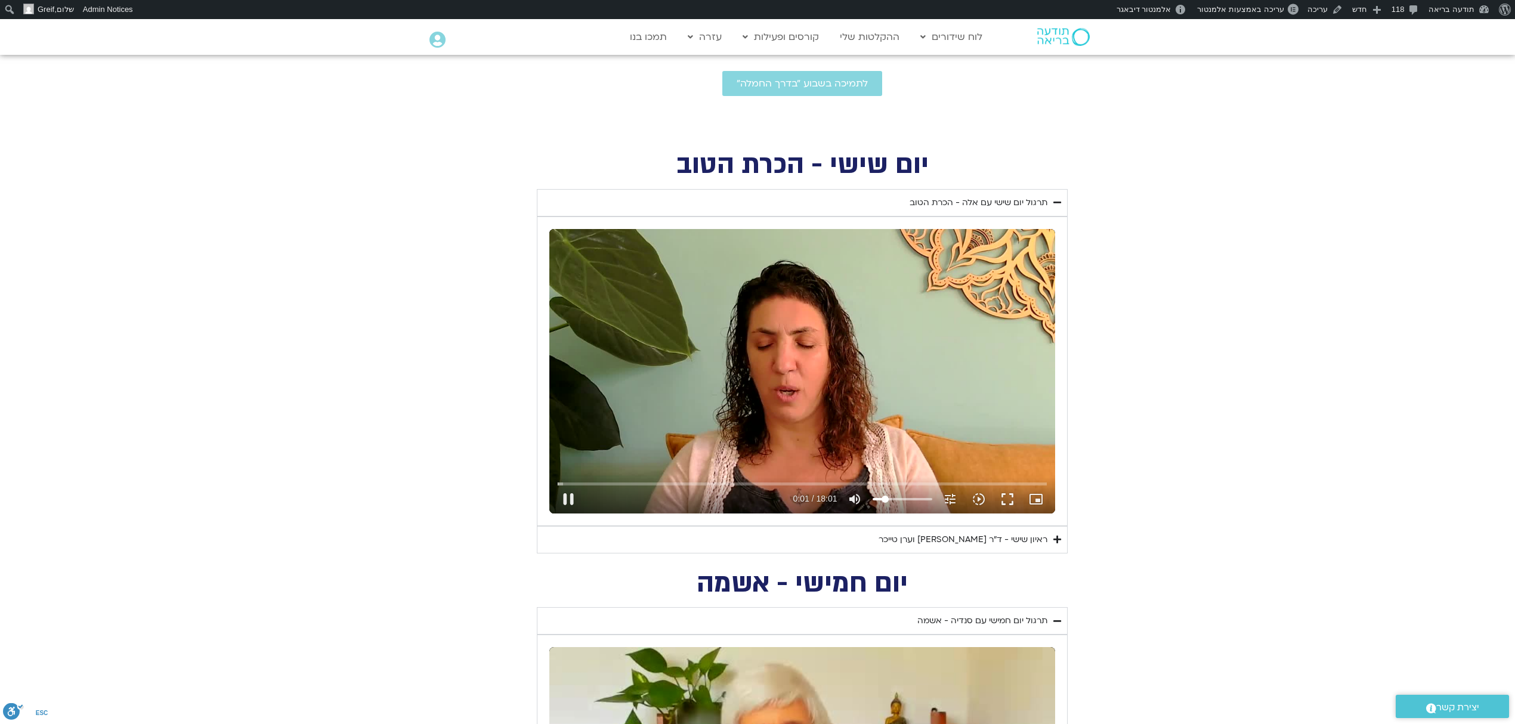
type input "1.674757"
type input "16.4535984848485"
type input "1.69886"
type input "14.938446969697"
type input "1.708111"
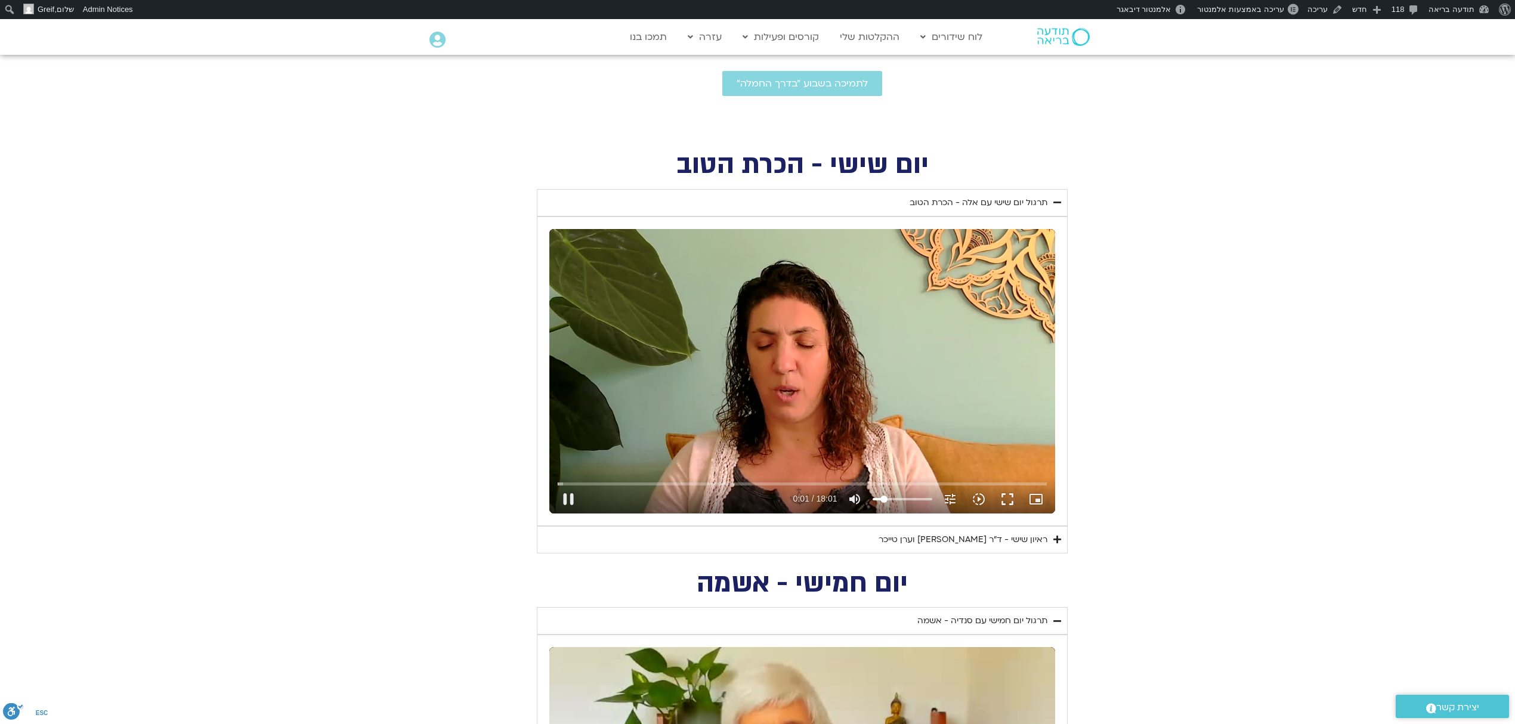
type input "13.4232954545455"
type input "1.72489"
type input "11.9081439393939"
type input "1.74118"
type input "8.87784090909091"
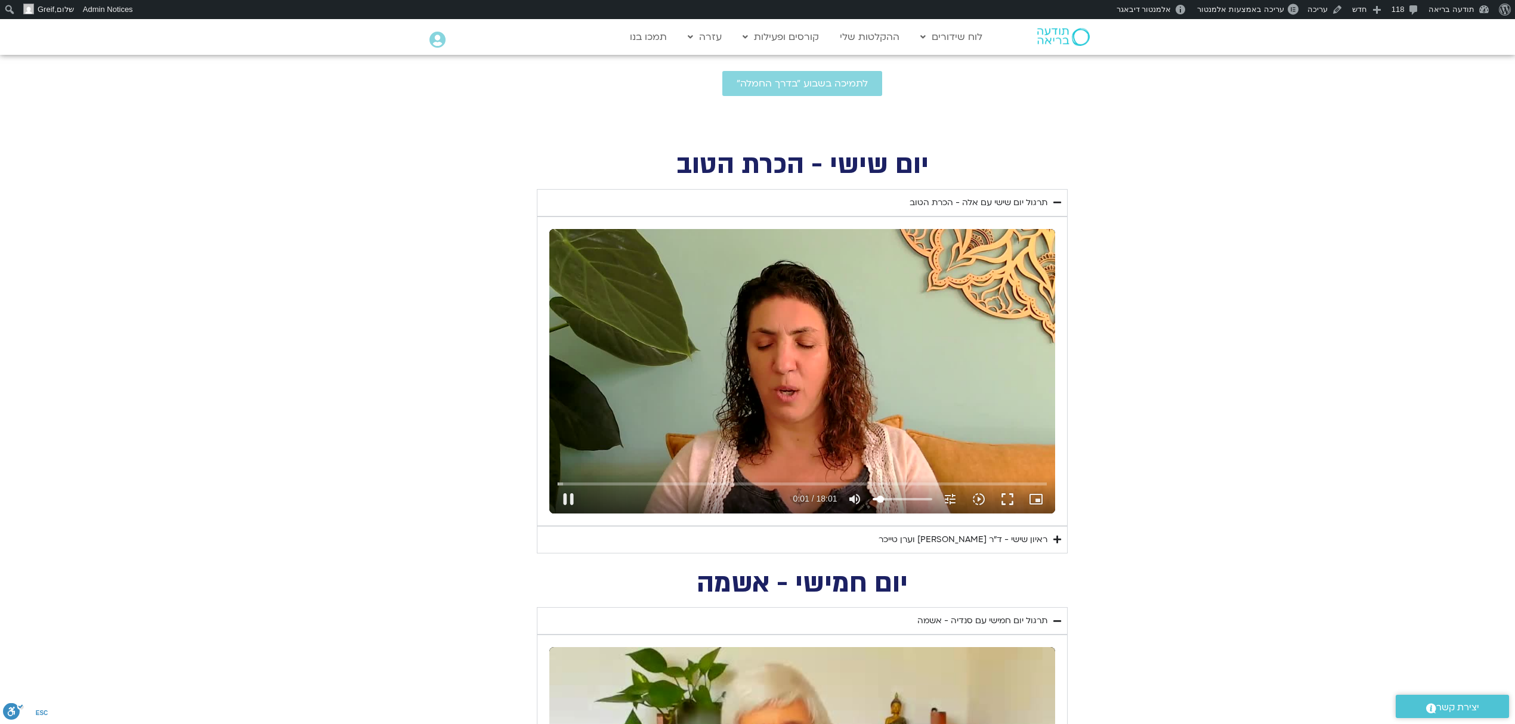
type input "1.7586"
type input "7.36268939393939"
type input "1.774742"
type input "5.84753787878788"
type input "1.858053"
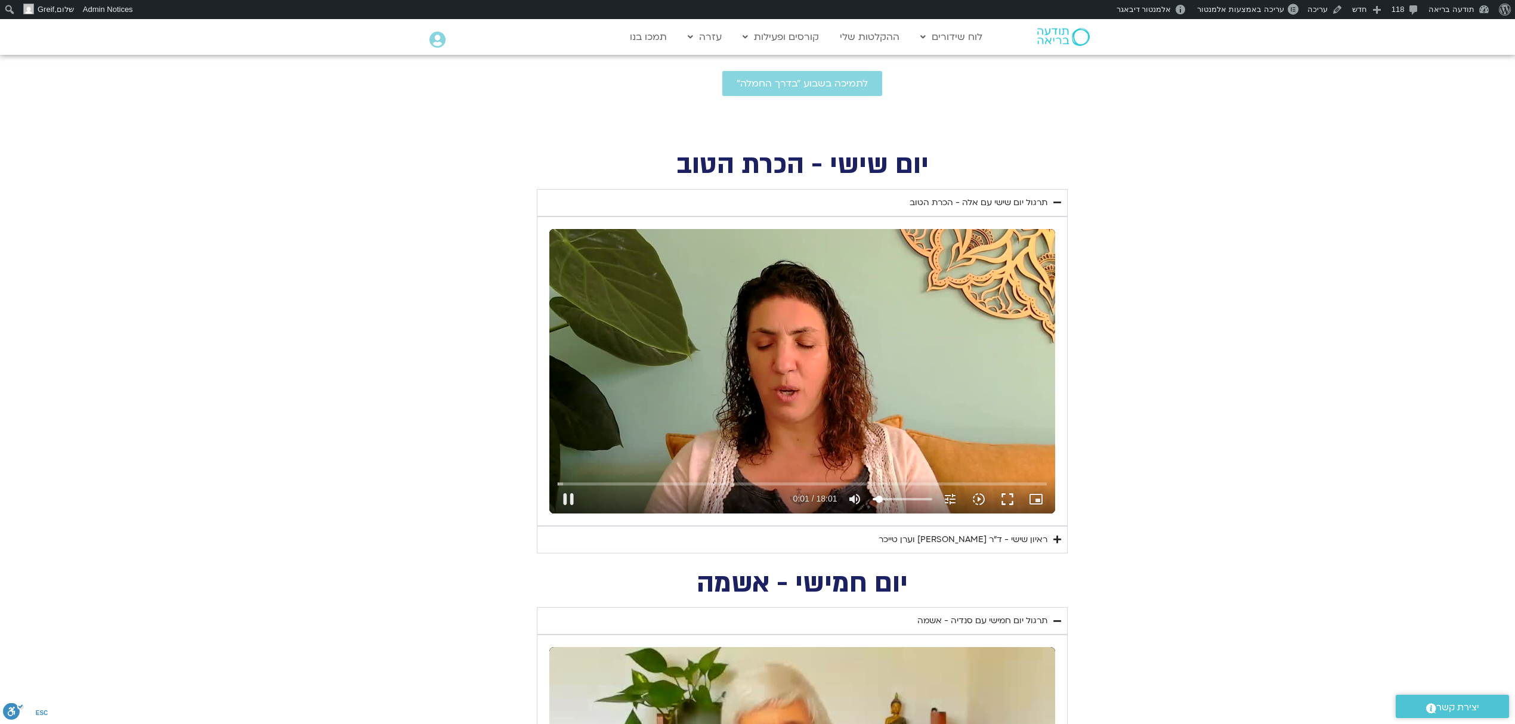
type input "2.81723484848485"
type input "2.224845"
type input "4.33238636363636"
type input "2.258102"
type input "5.84753787878788"
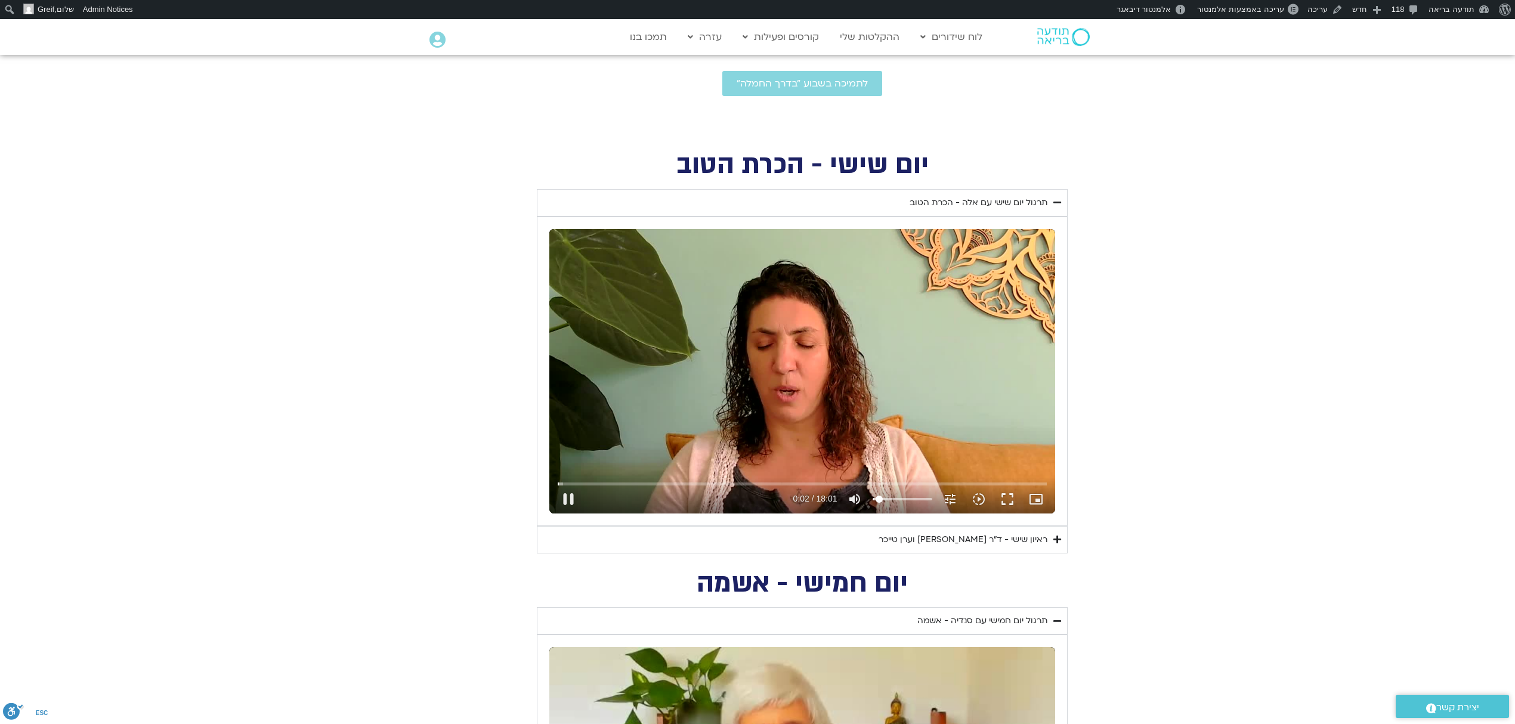
type input "2.275647"
type input "7.36268939393939"
type input "2.392249"
type input "8.87784090909091"
type input "2.408269"
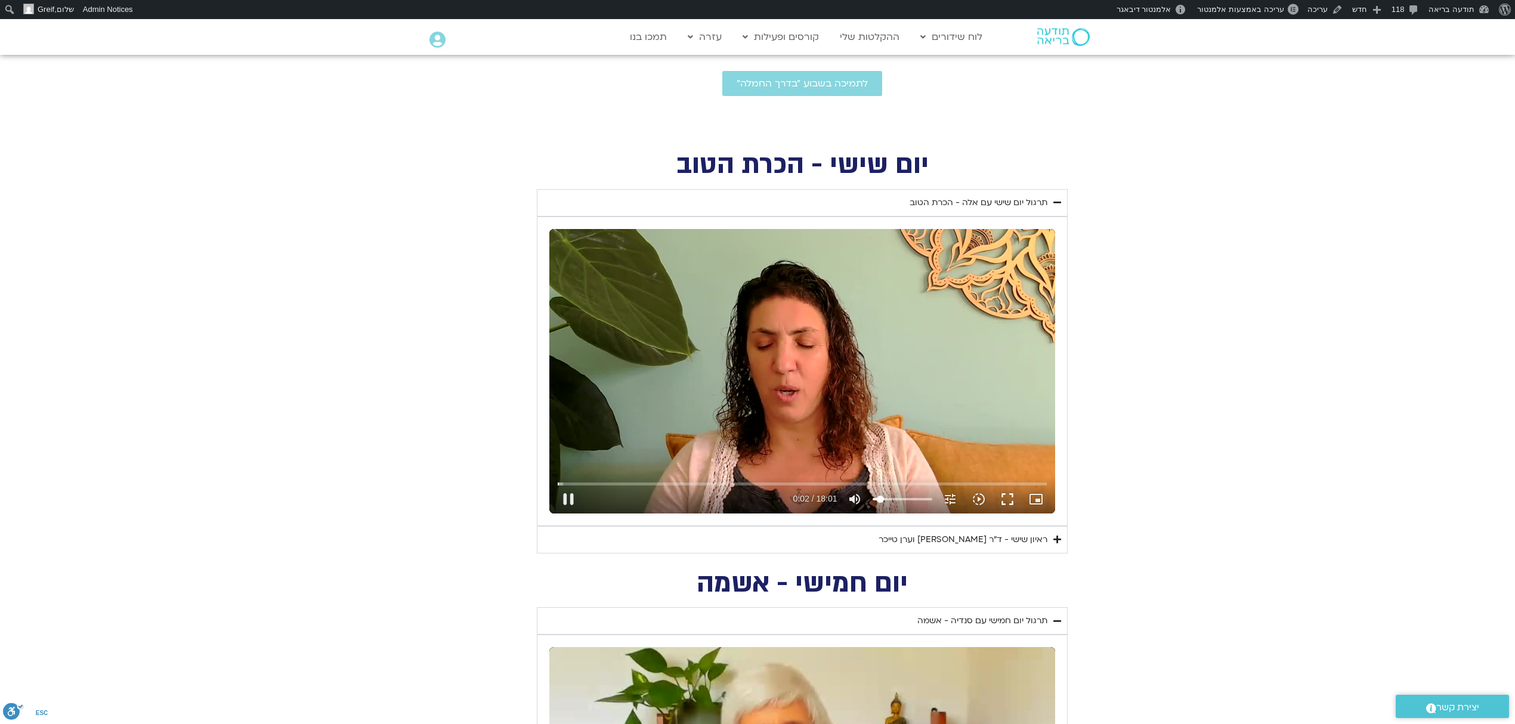
type input "10.3929924242424"
type input "2.442314"
type input "11.9081439393939"
type input "2.480837"
type input "13.4232954545455"
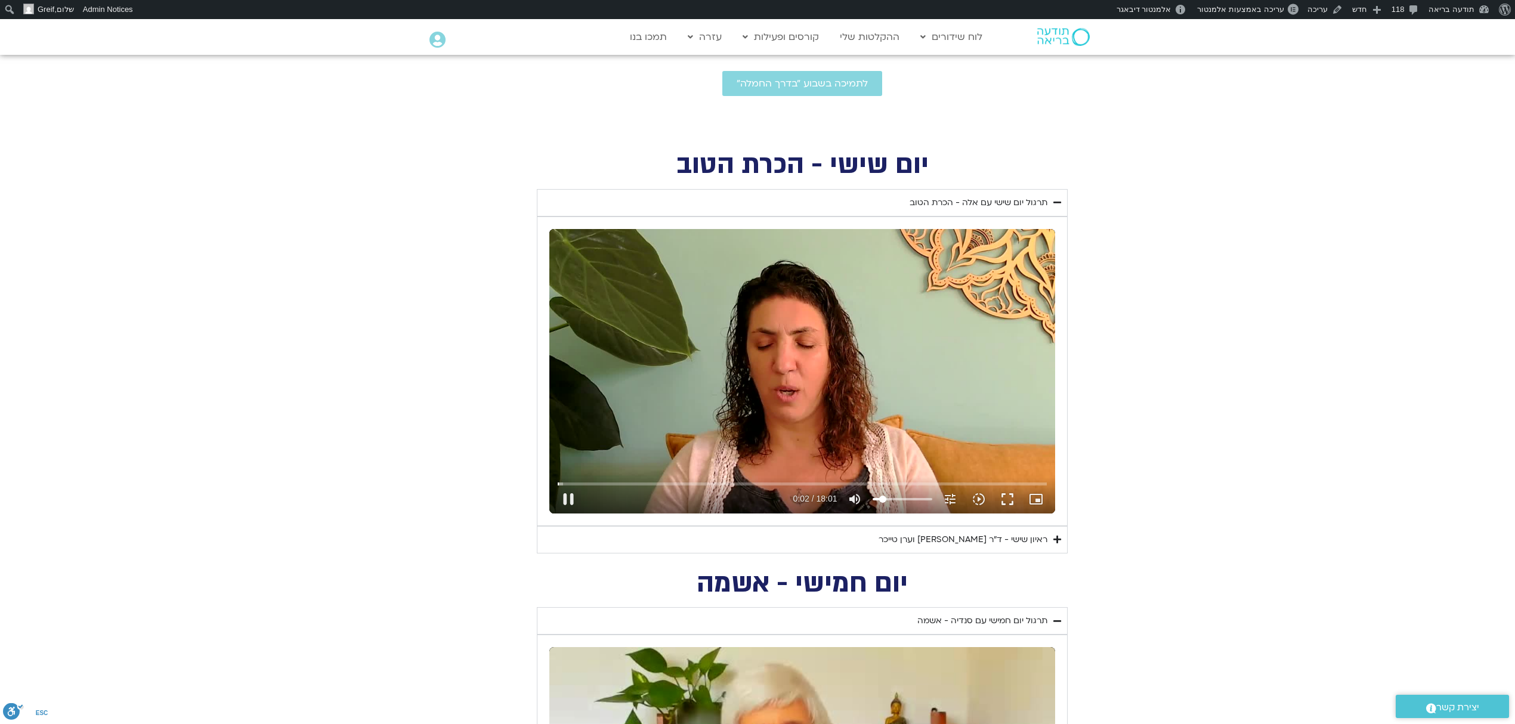
type input "2.607651"
drag, startPoint x: 916, startPoint y: 495, endPoint x: 883, endPoint y: 502, distance: 34.2
type input "13.4232954545455"
click at [883, 502] on input "Volume" at bounding box center [902, 499] width 60 height 7
click at [695, 484] on input "Seek" at bounding box center [802, 483] width 488 height 7
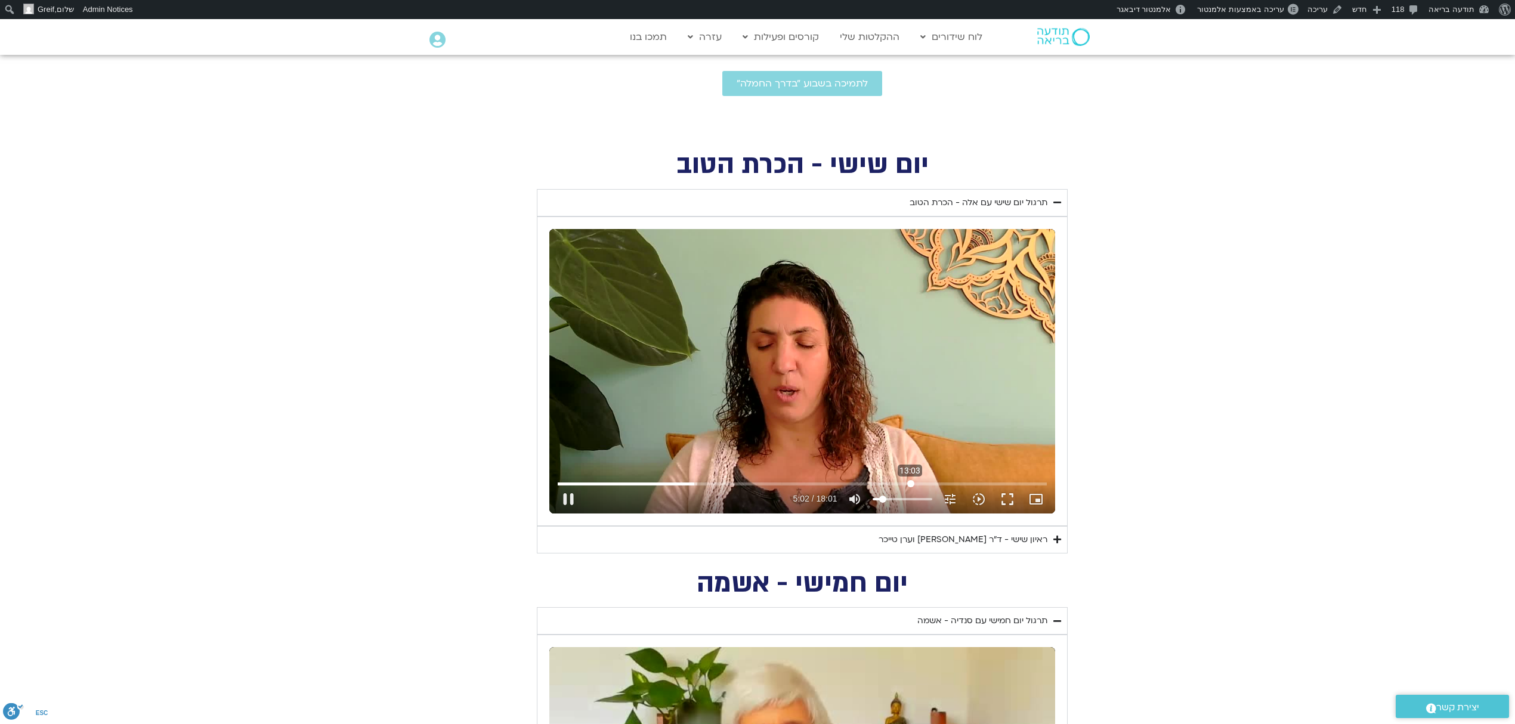
click at [910, 482] on input "Seek" at bounding box center [802, 483] width 488 height 7
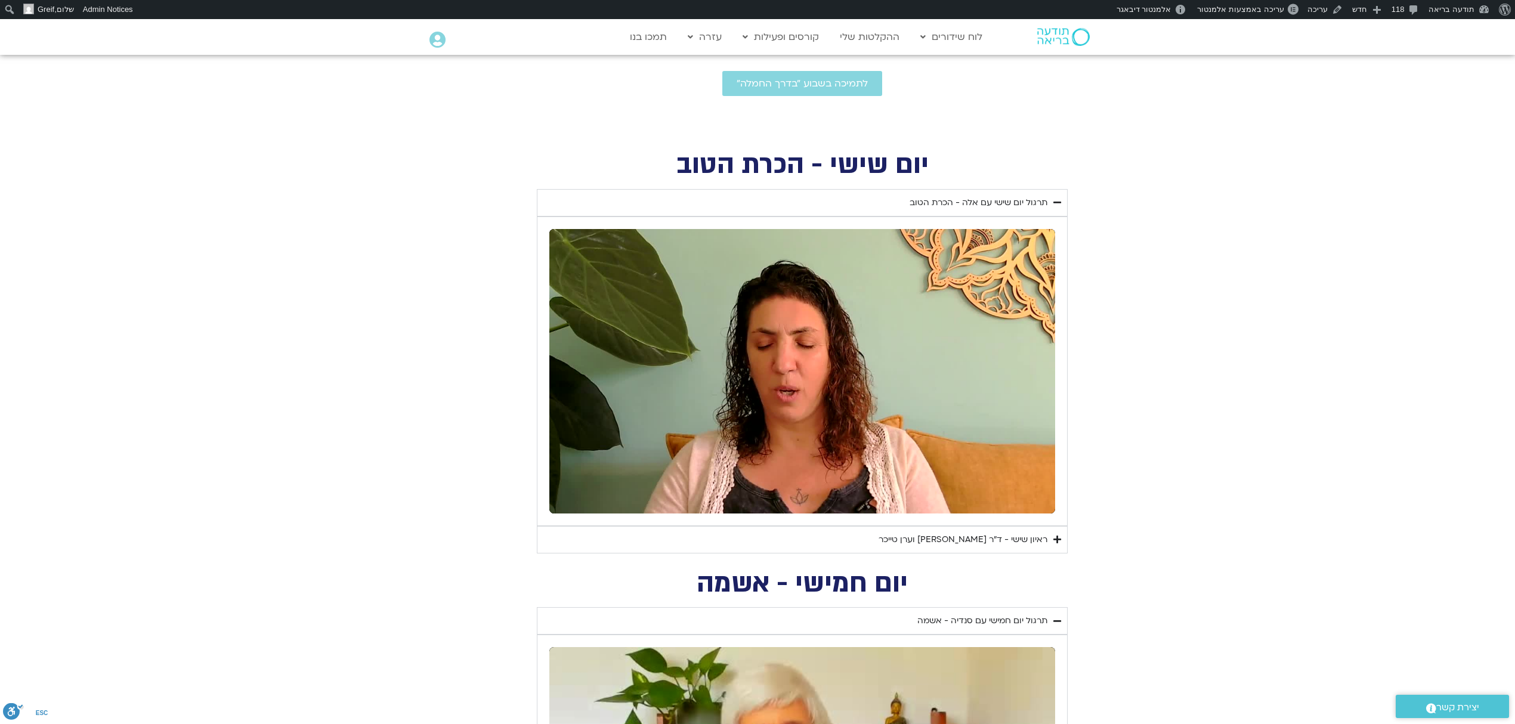
type input "785.000946"
click at [1026, 537] on div "ראיון שישי - ד"ר [PERSON_NAME] וערן טייכר" at bounding box center [962, 540] width 169 height 14
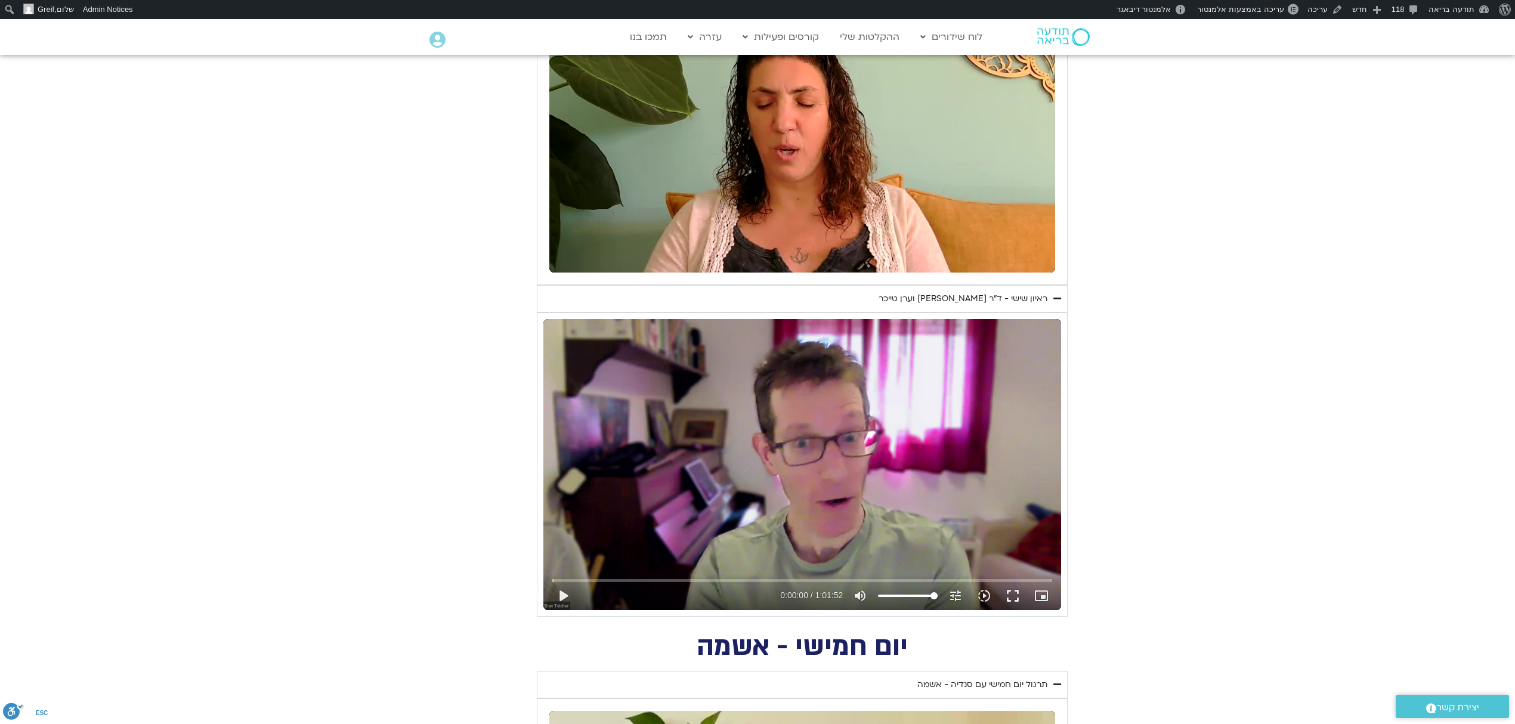
scroll to position [729, 0]
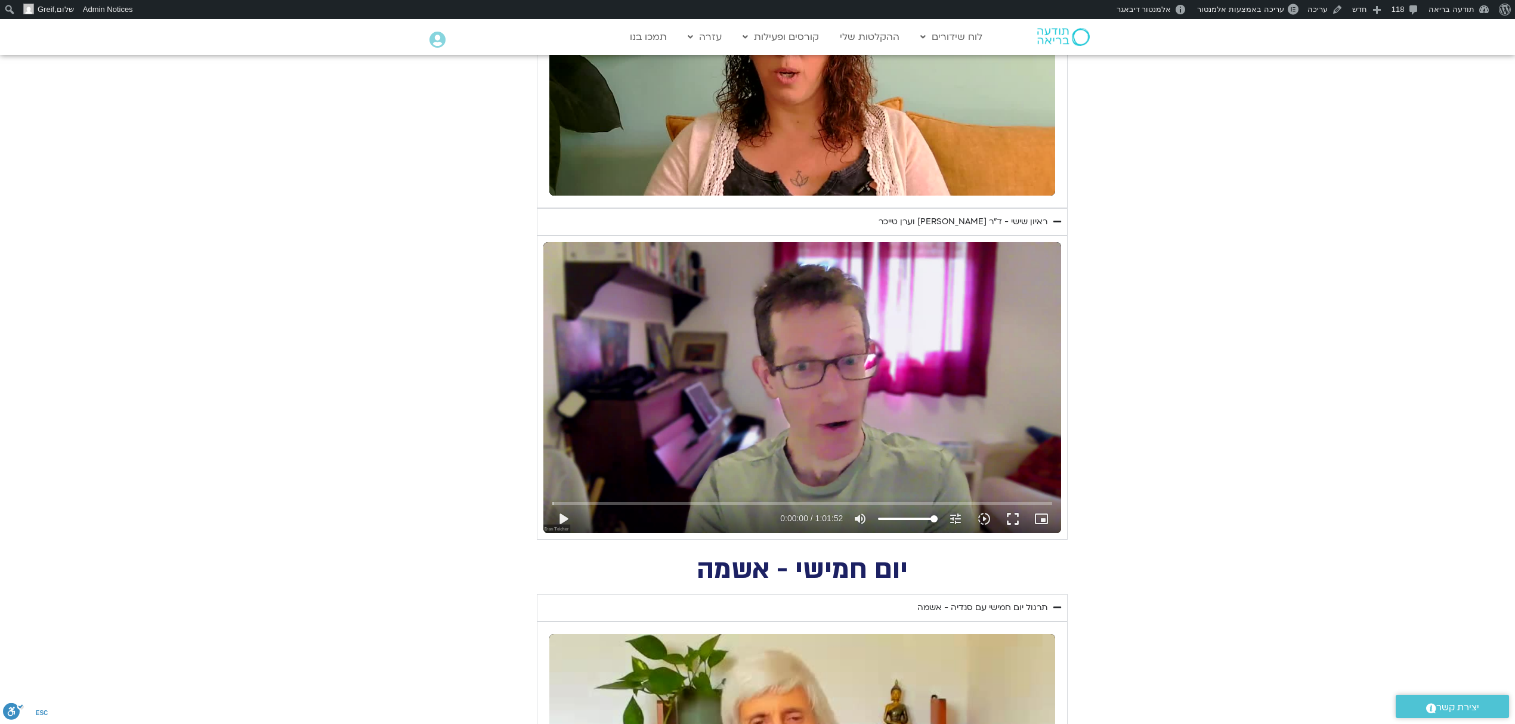
click at [938, 403] on div "Skip Ad play_arrow 0:00:00 / 1:01:52 volume_up Mute tune Resolution Auto 720p s…" at bounding box center [802, 387] width 518 height 291
type input "2.685235"
type input "88.6600378787879"
type input "2.848328"
type input "87.1448863636364"
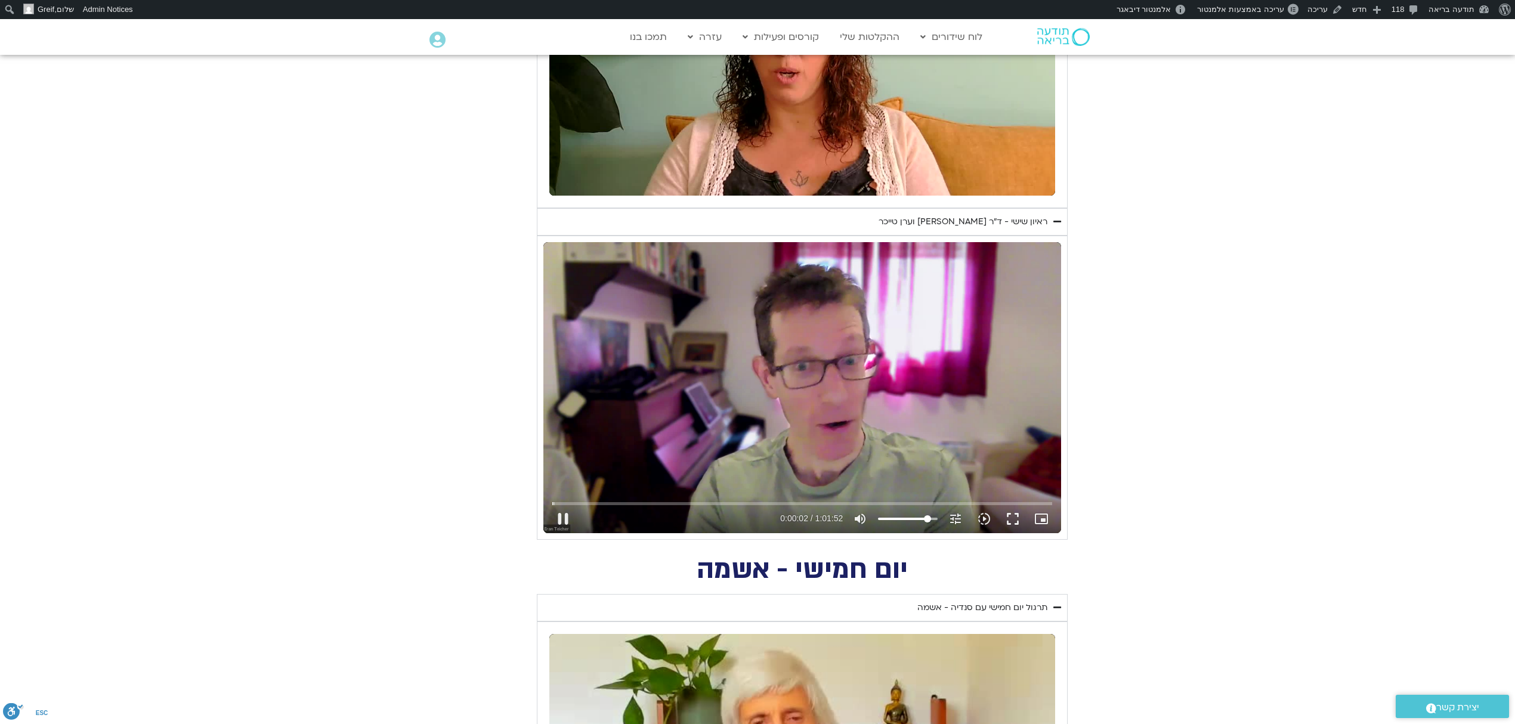
type input "2.865226"
type input "82.5994318181818"
type input "2.882268"
type input "79.5691287878788"
type input "2.899166"
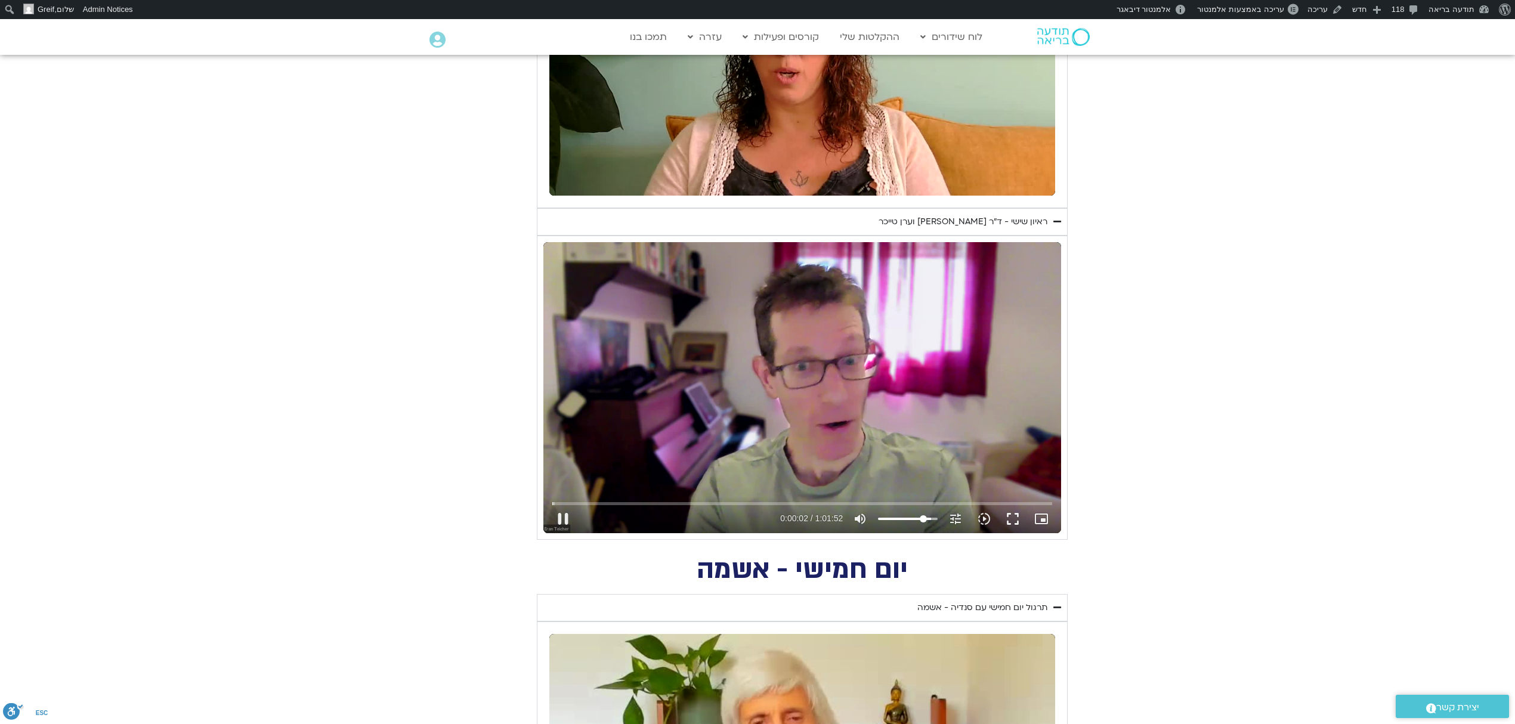
type input "76.5388257575758"
type input "2.914342"
type input "75.0236742424242"
type input "2.931478"
type input "70.4782196969697"
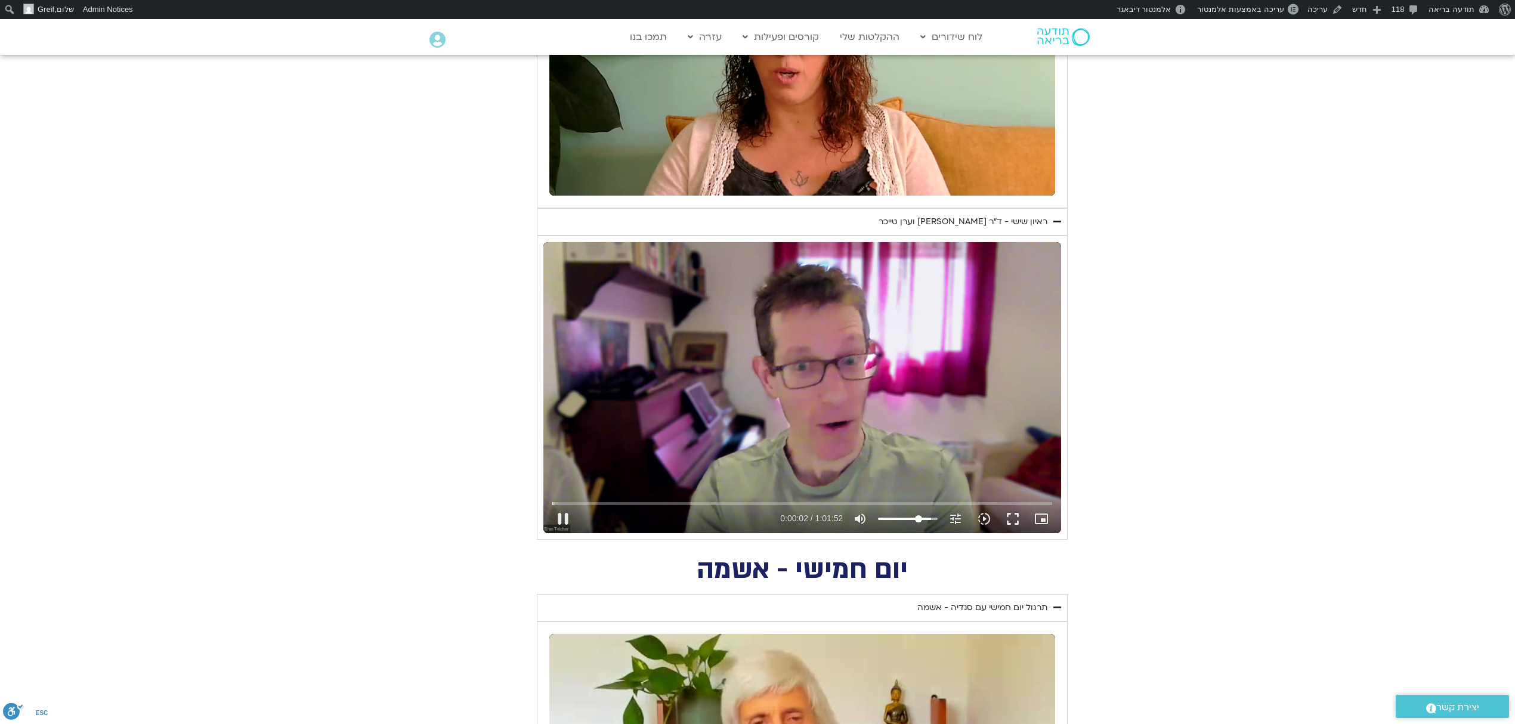
type input "2.95626"
type input "68.9630681818182"
type input "2.964281"
type input "64.4176136363636"
type input "2.981079"
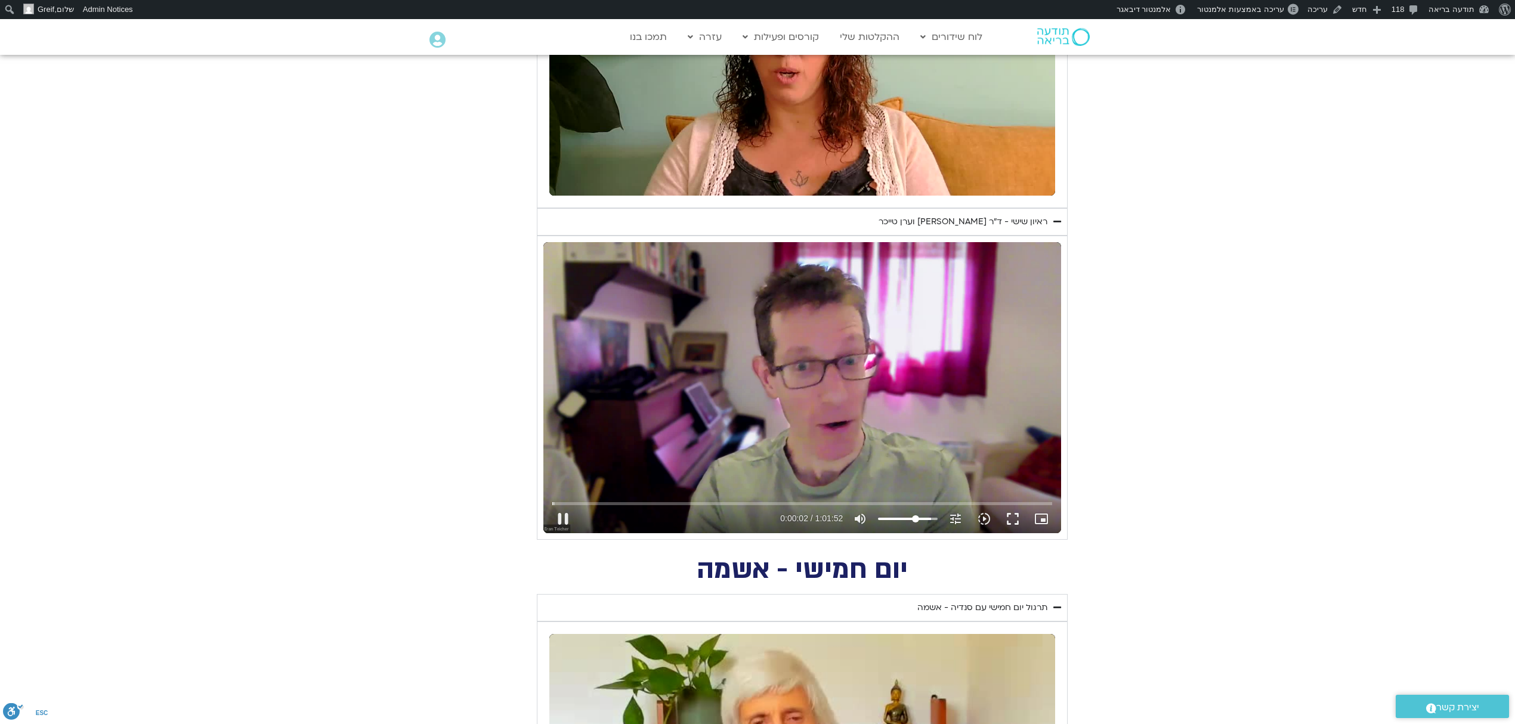
type input "59.8721590909091"
type input "2.998049"
type input "56.8418560606061"
type input "3.014763"
type input "55.3267045454545"
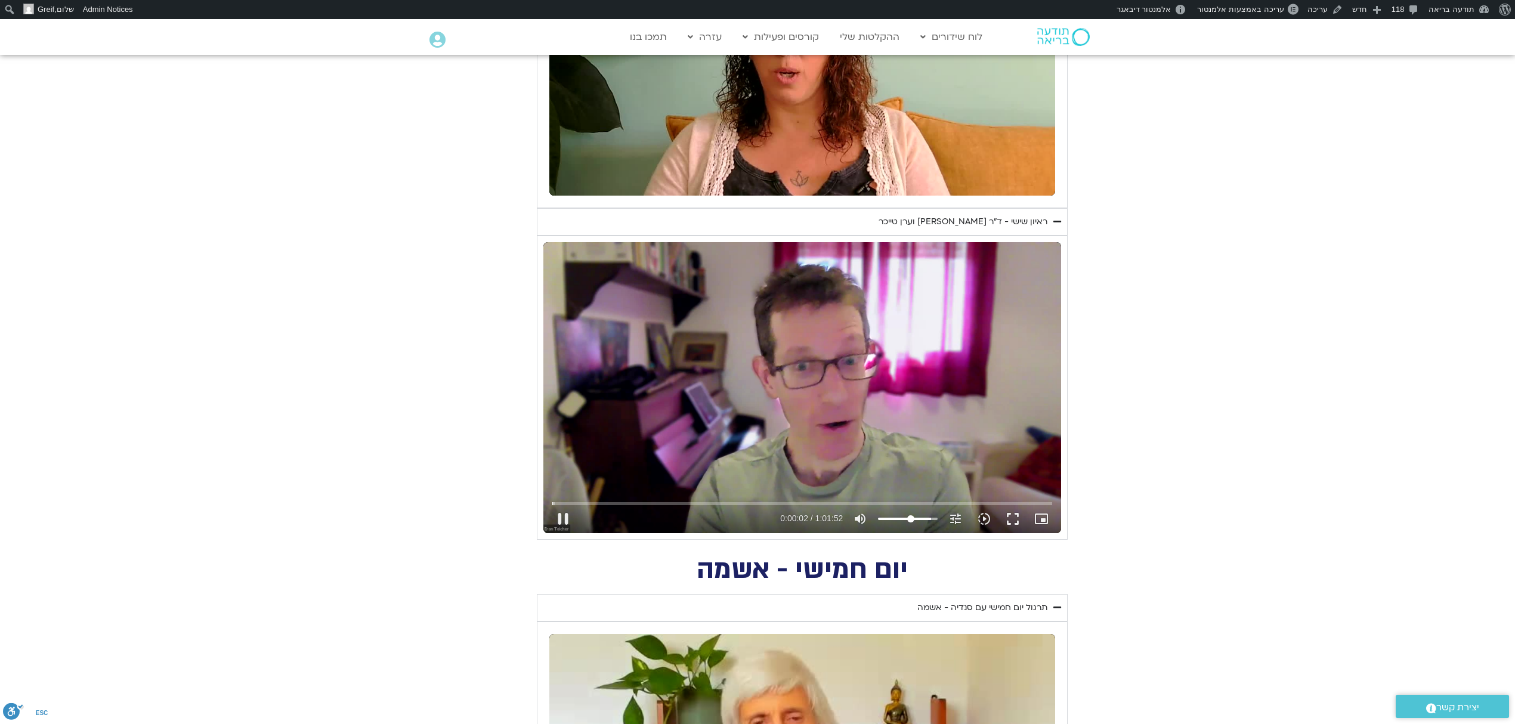
type input "3.031572"
type input "53.811553030303"
type input "3.048862"
type input "47.750946969697"
type input "3.065394"
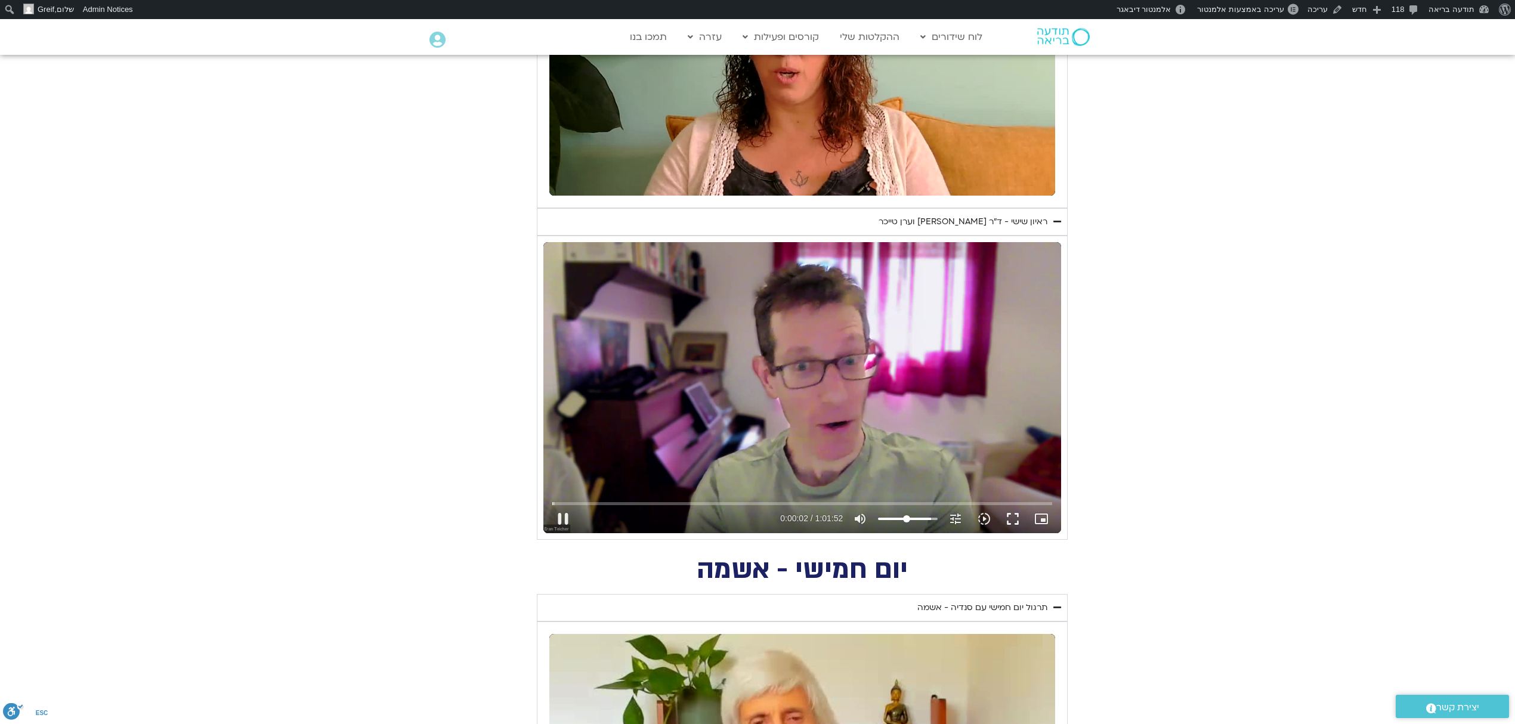
type input "43.2054924242424"
type input "3.081504"
type input "38.6600378787879"
type input "3.165237"
drag, startPoint x: 928, startPoint y: 521, endPoint x: 867, endPoint y: 132, distance: 392.9
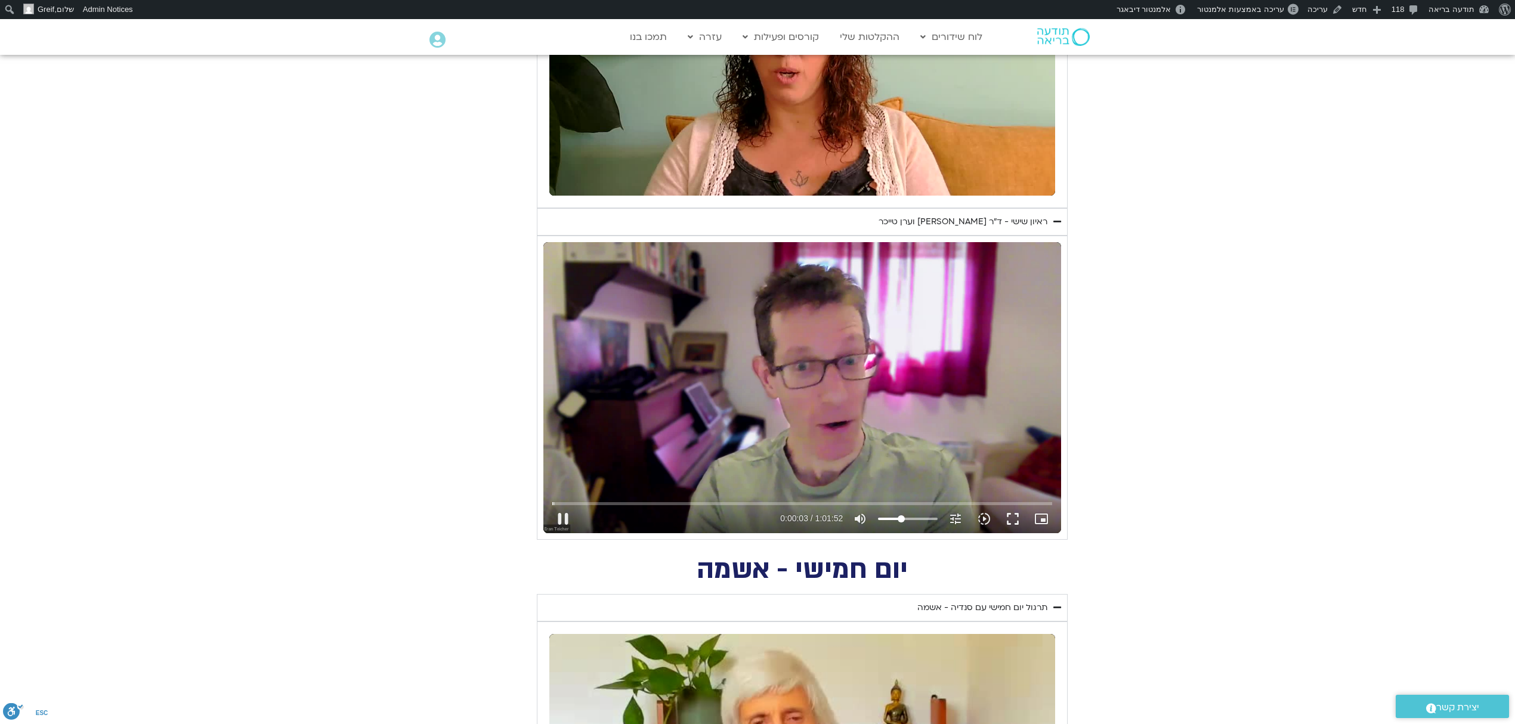
type input "35.6297348484849"
click at [900, 519] on input "Volume" at bounding box center [908, 518] width 60 height 7
type input "3.29845"
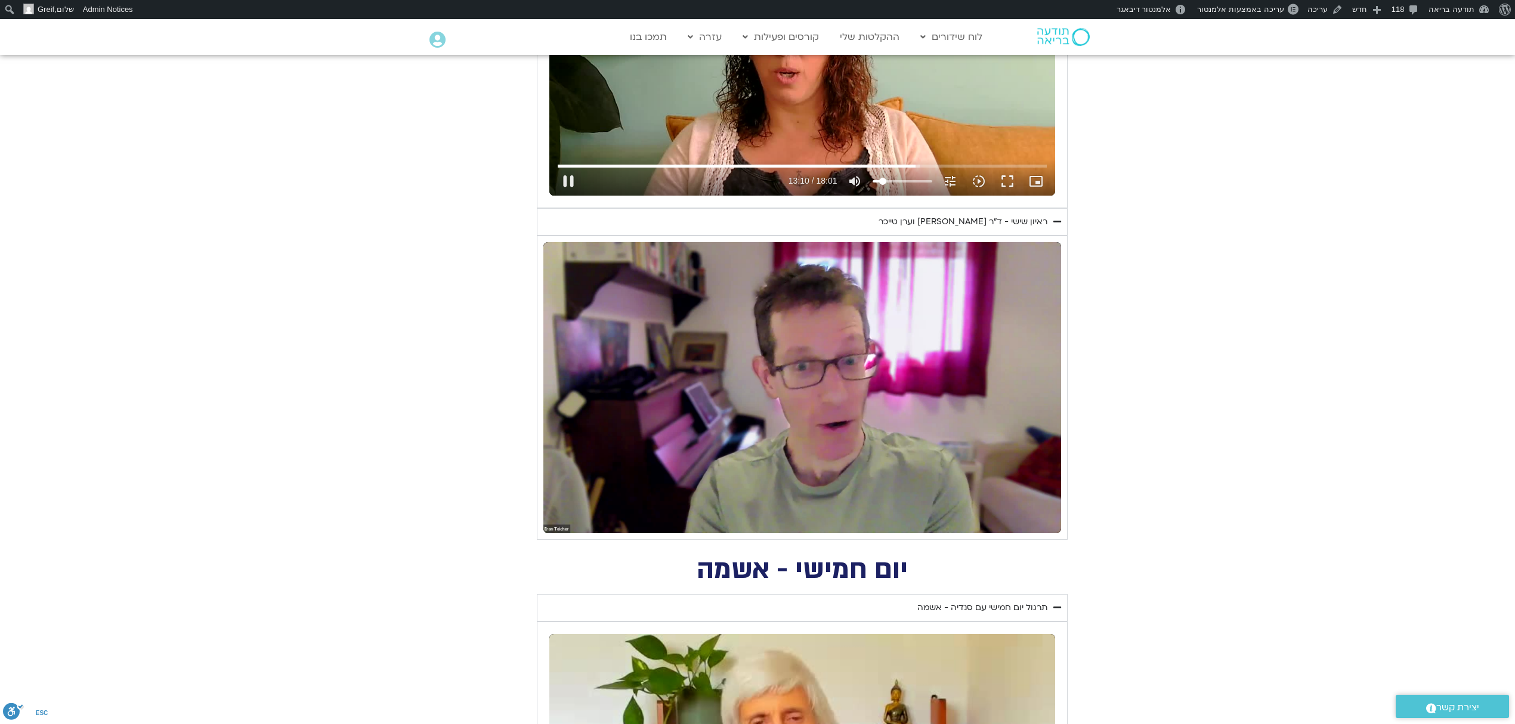
click at [862, 112] on div "Skip Ad 13:17 pause 13:10 / 18:01 volume_up Mute tune Resolution Auto 720p slow…" at bounding box center [802, 53] width 506 height 284
type input "790.688929"
type input "5.778882"
type input "25.0236742424242"
type input "5.868477"
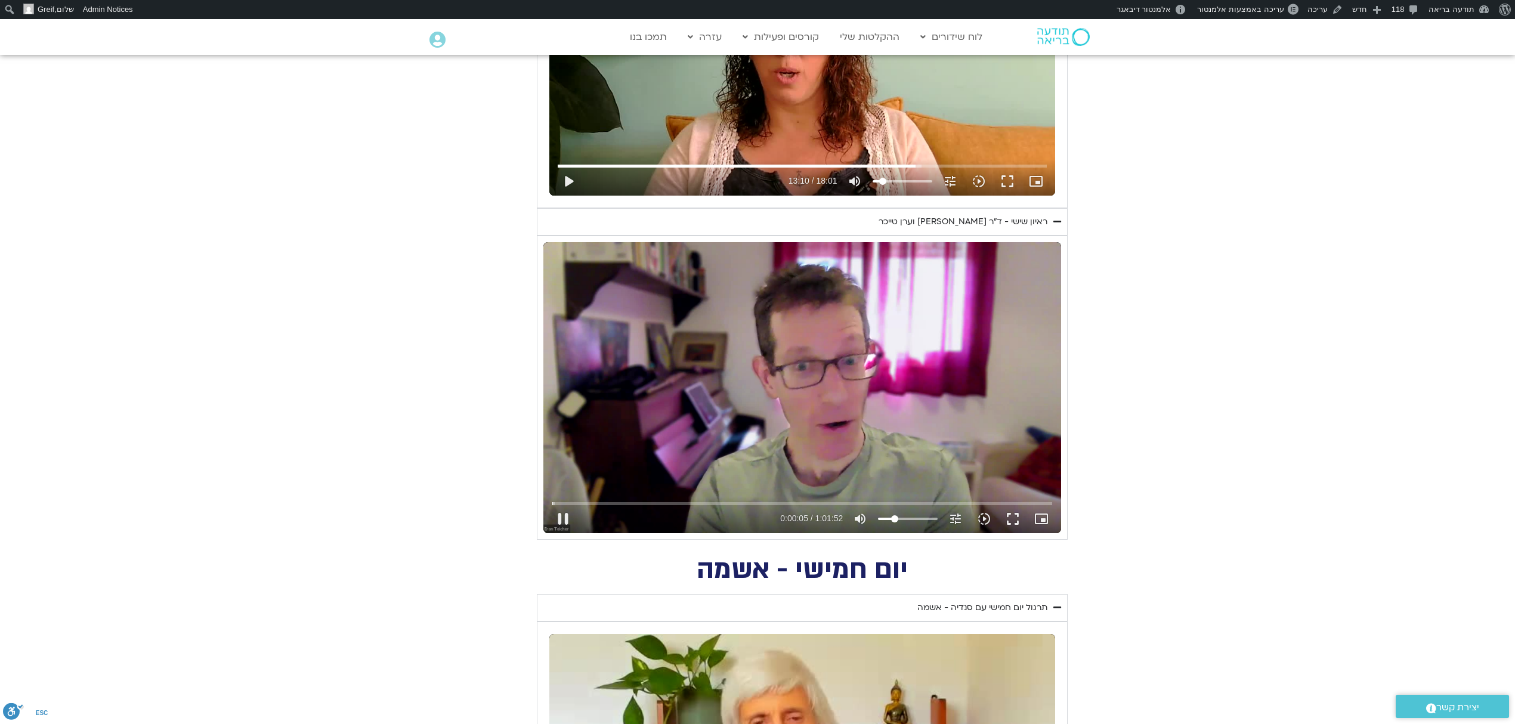
type input "21.9933712121212"
type input "5.881283"
type input "20.4782196969697"
type input "5.898258"
type input "18.9630681818182"
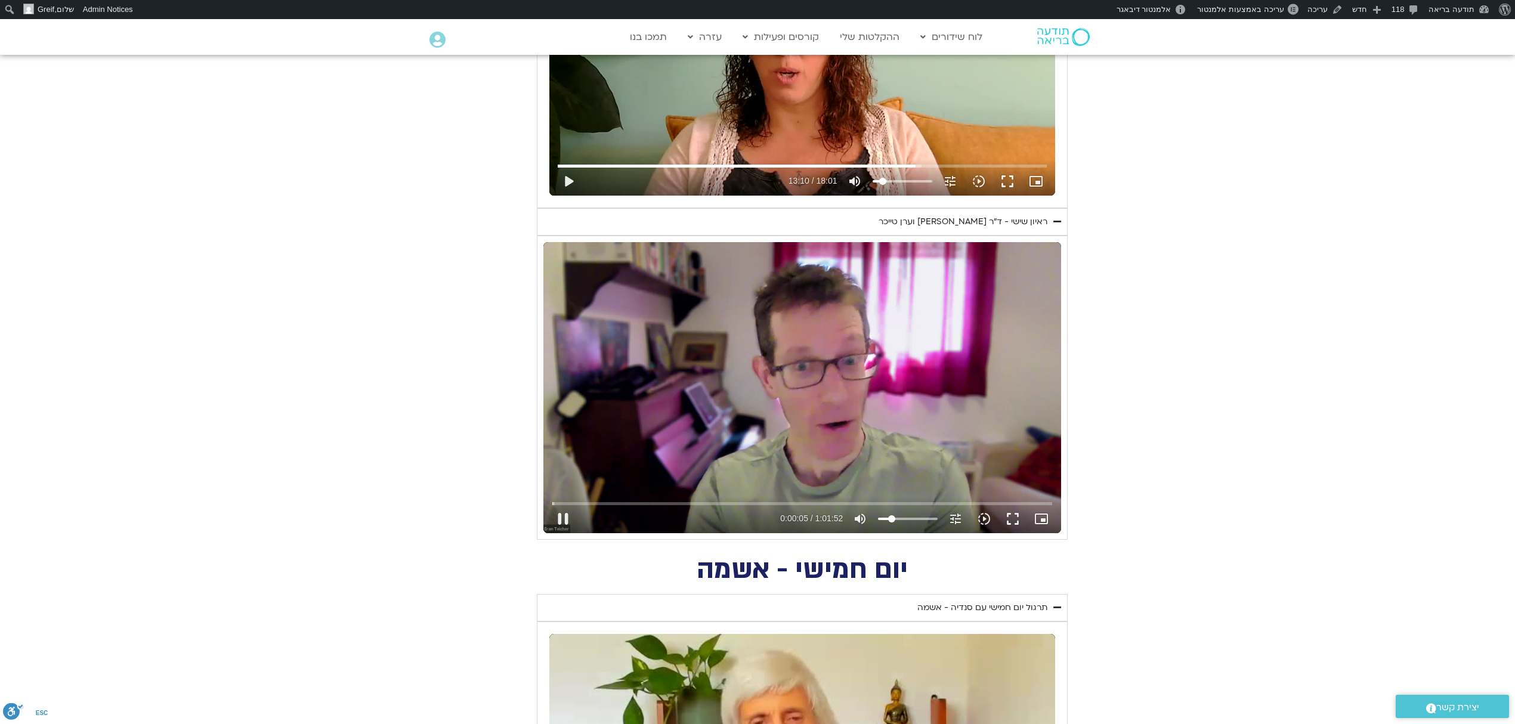
type input "5.914242"
type input "15.9327651515152"
type input "5.931819"
type input "14.4176136363636"
type input "5.94814"
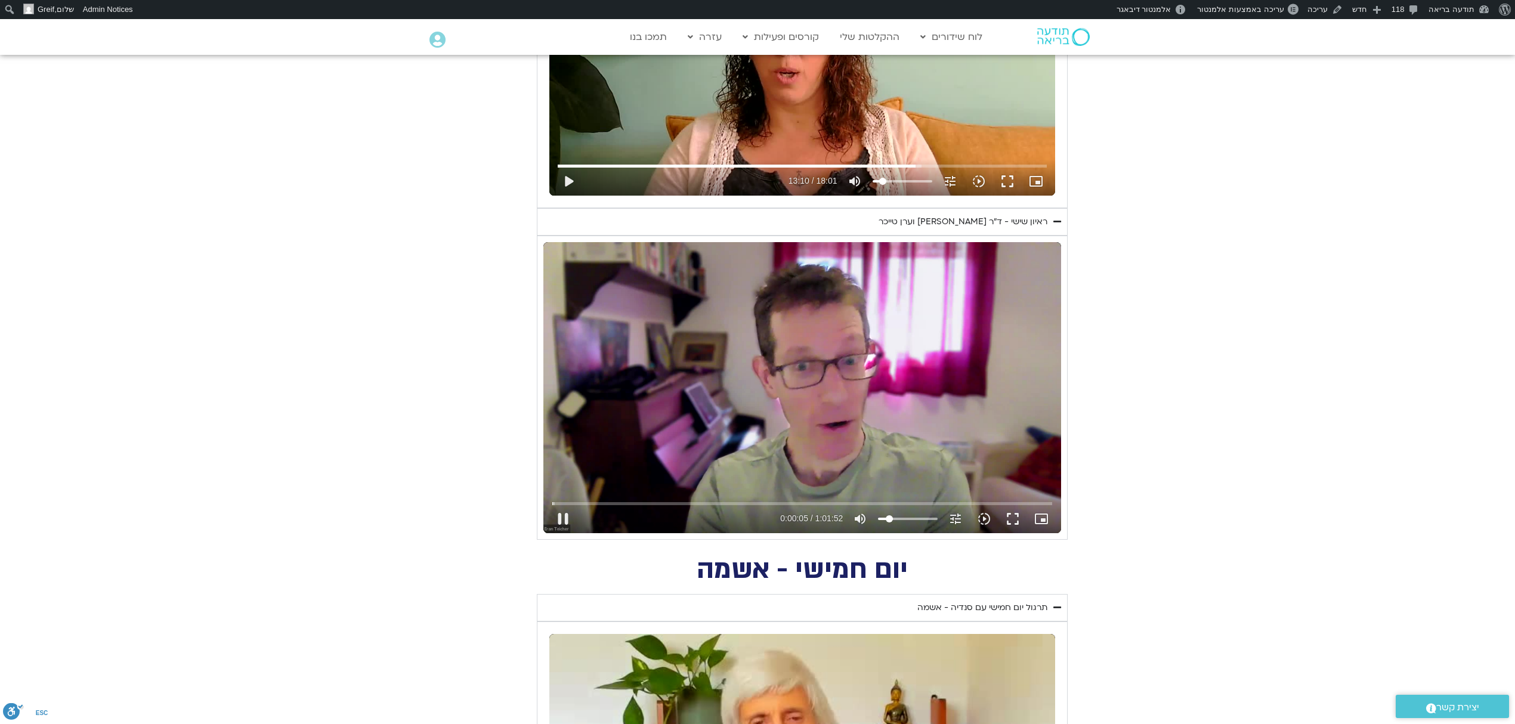
type input "11.3873106060606"
type input "5.965258"
type input "9.87215909090909"
type input "5.982024"
type input "8.35700757575758"
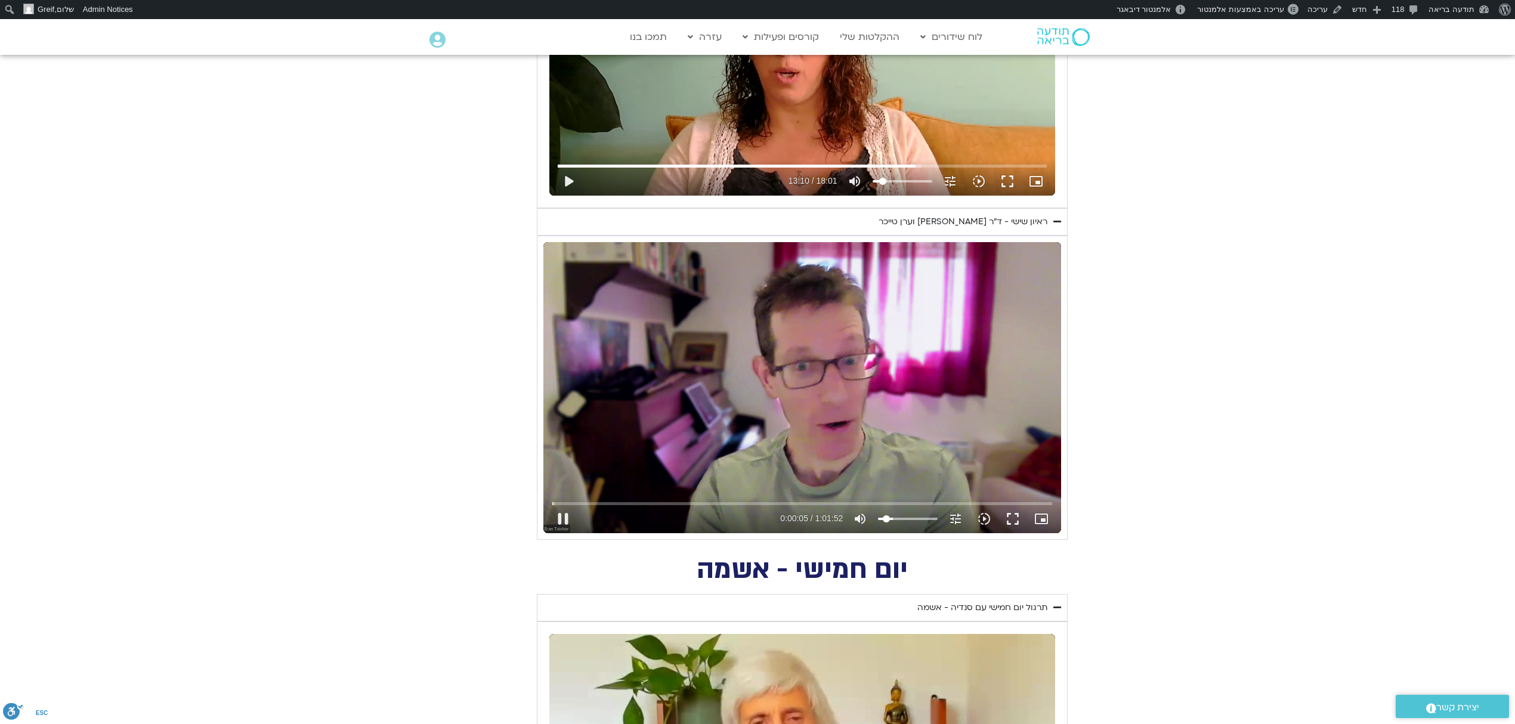
type input "5.997582"
type input "5.32670454545455"
type input "6.114904"
type input "3.81155303030303"
type input "6.132432"
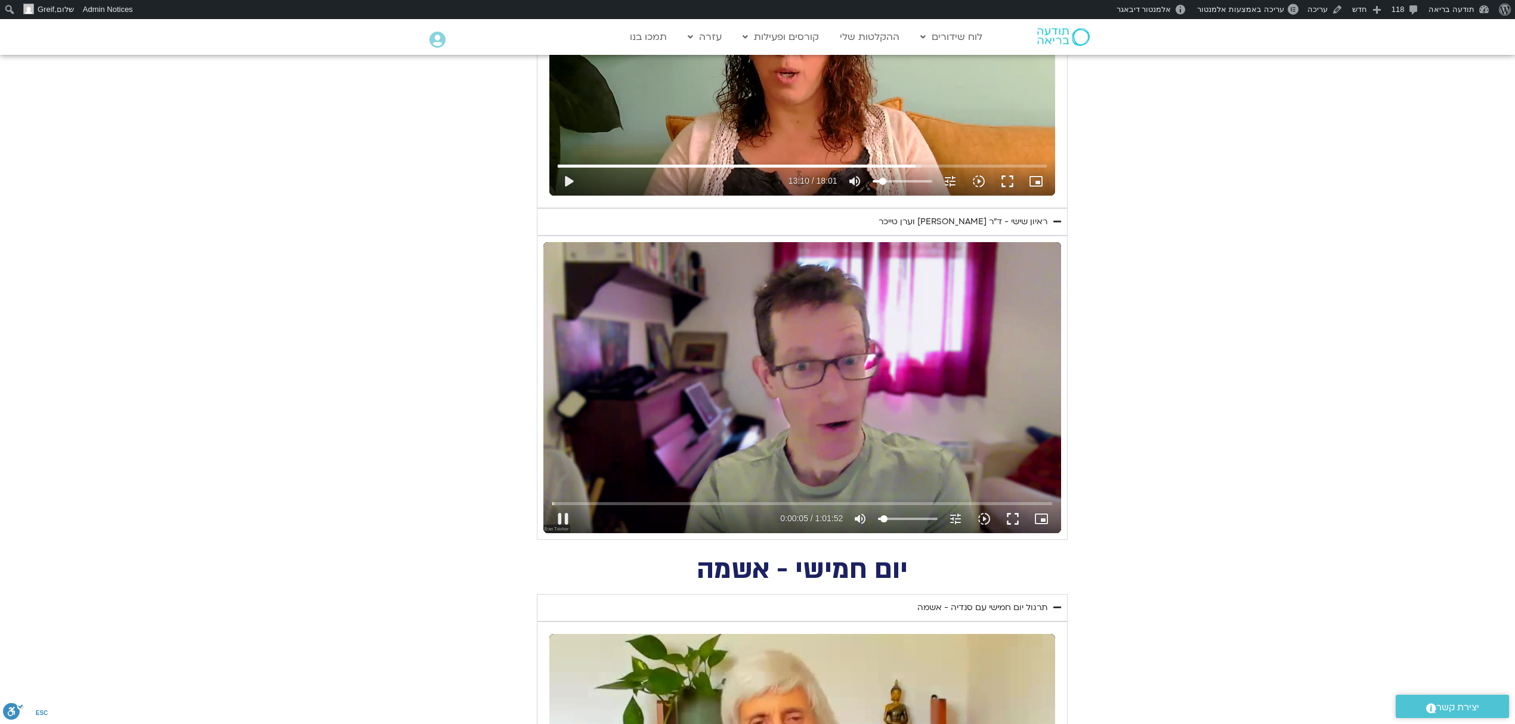
type input "2.29640151515152"
type input "6.198432"
type input "0"
type input "6.515949"
type input "0.78125"
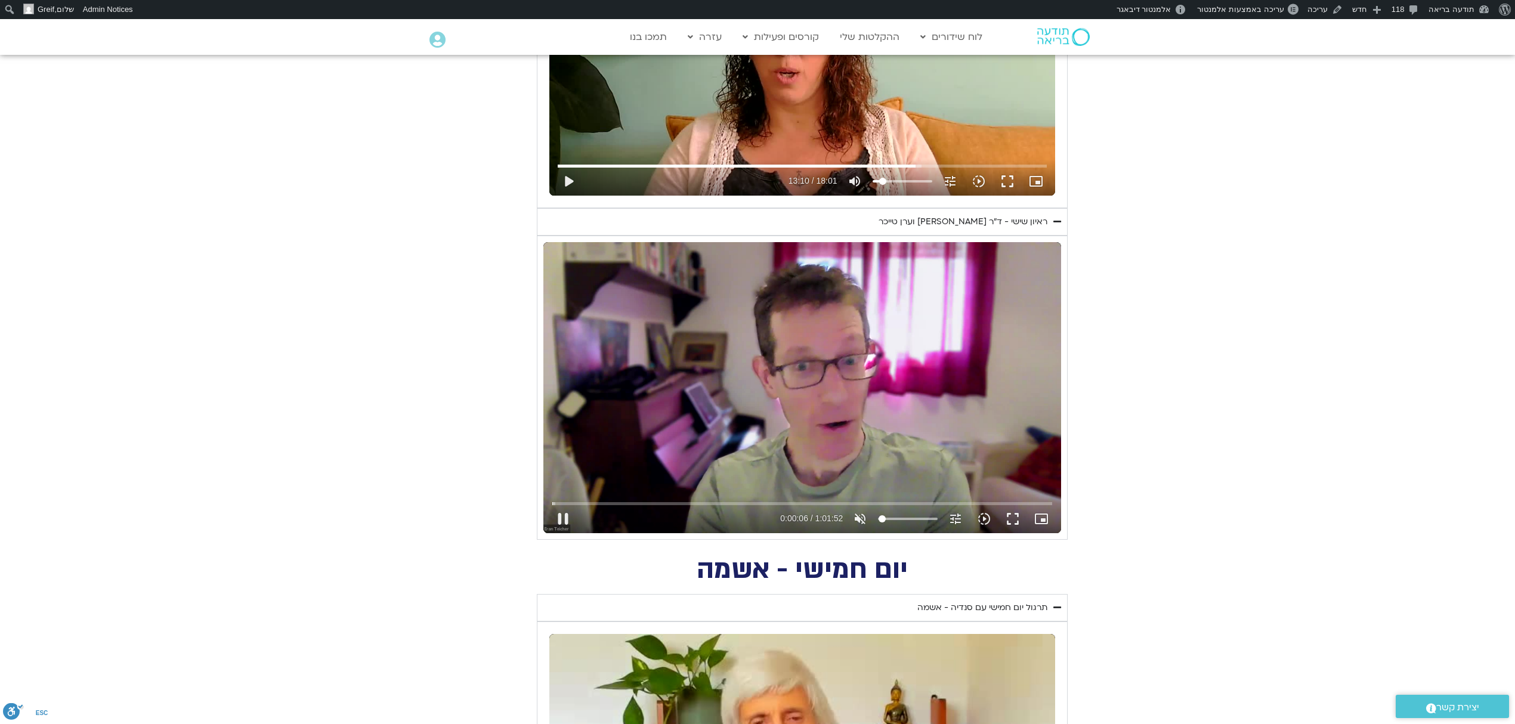
type input "6.519545"
type input "2.29640151515152"
type input "6.531118"
type input "3.81155303030303"
type input "6.549174"
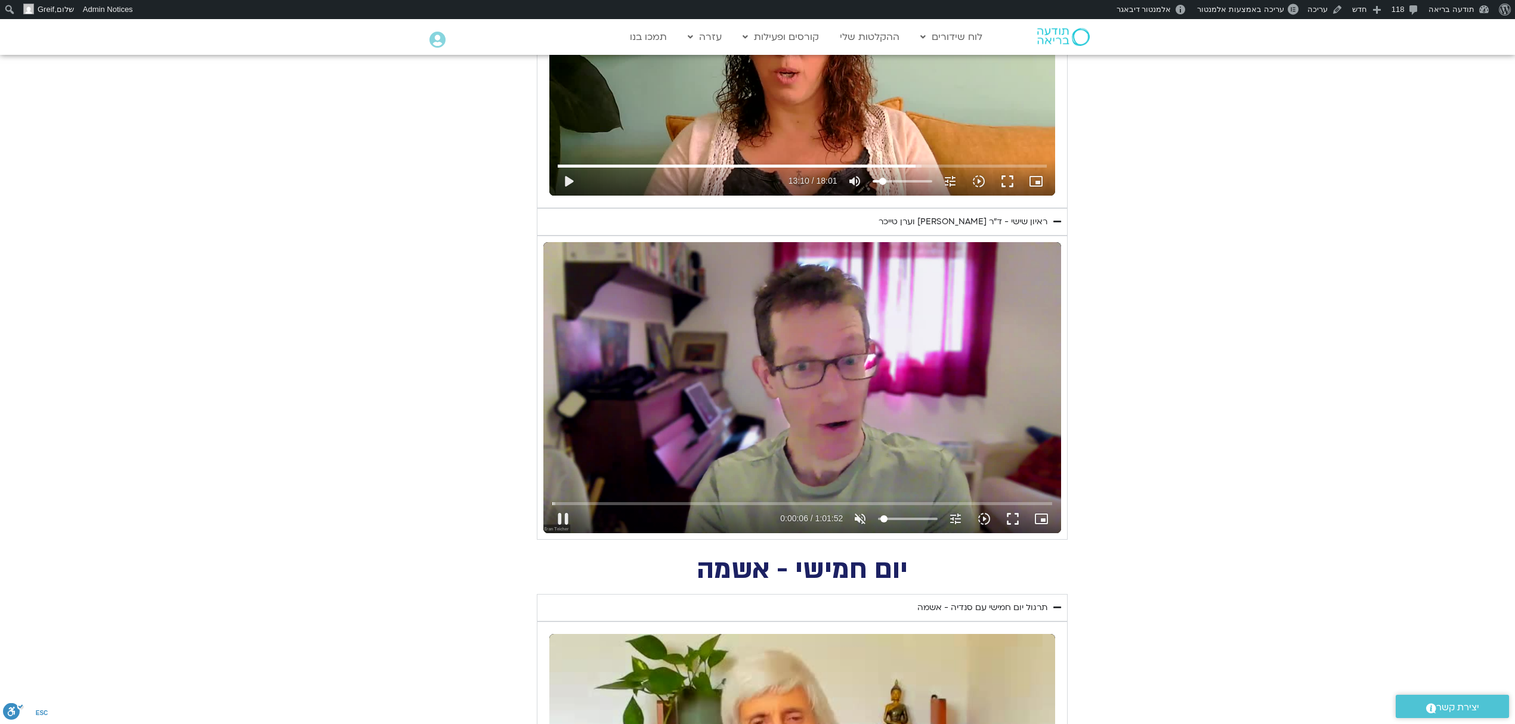
type input "5.32670454545455"
type input "6.614736"
type input "6.84185606060606"
type input "6.631118"
type input "8.35700757575758"
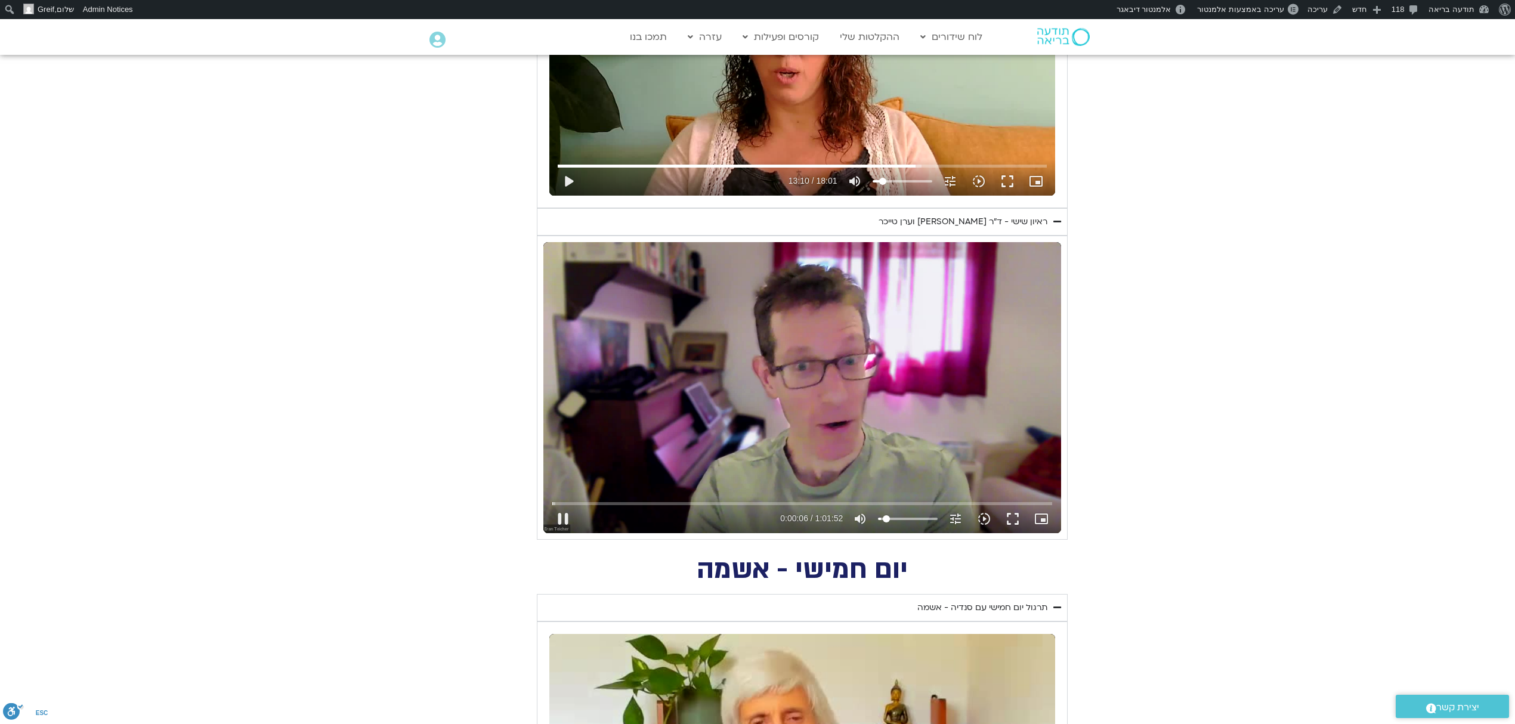
type input "6.664415"
type input "9.87215909090909"
type input "6.901534"
type input "12.9024621212121"
type input "7.038072"
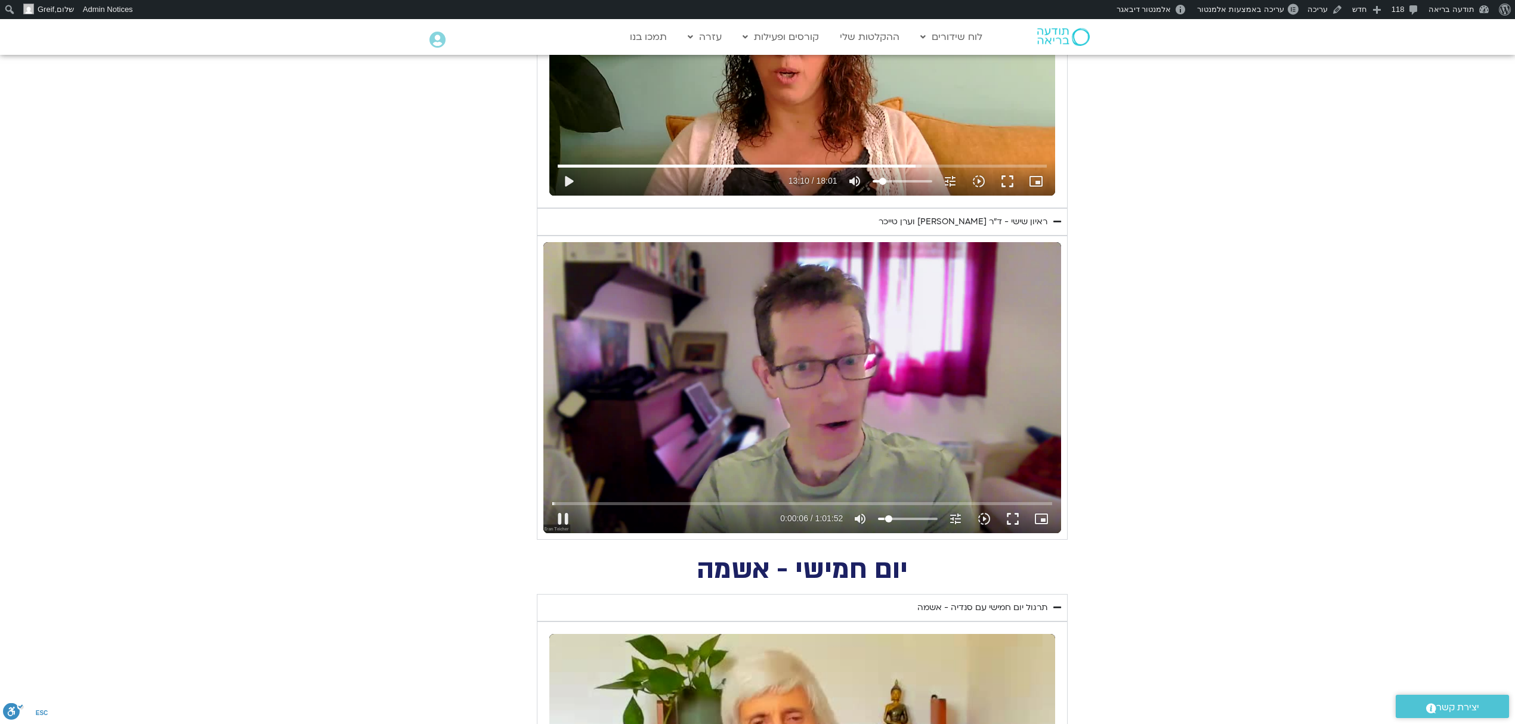
drag, startPoint x: 894, startPoint y: 520, endPoint x: 888, endPoint y: 521, distance: 6.7
type input "12.9024621212121"
click at [888, 521] on input "Volume" at bounding box center [908, 518] width 60 height 7
click at [1222, 351] on section "יום שישי - הכרת הטוב השבוע שלנו מתחיל מהבסיס, תרגול של חמלה עצמית – נוכחת וקשוב…" at bounding box center [757, 187] width 1515 height 705
click at [1212, 365] on section "יום שישי - הכרת הטוב השבוע שלנו מתחיל מהבסיס, תרגול של חמלה עצמית – נוכחת וקשוב…" at bounding box center [757, 187] width 1515 height 705
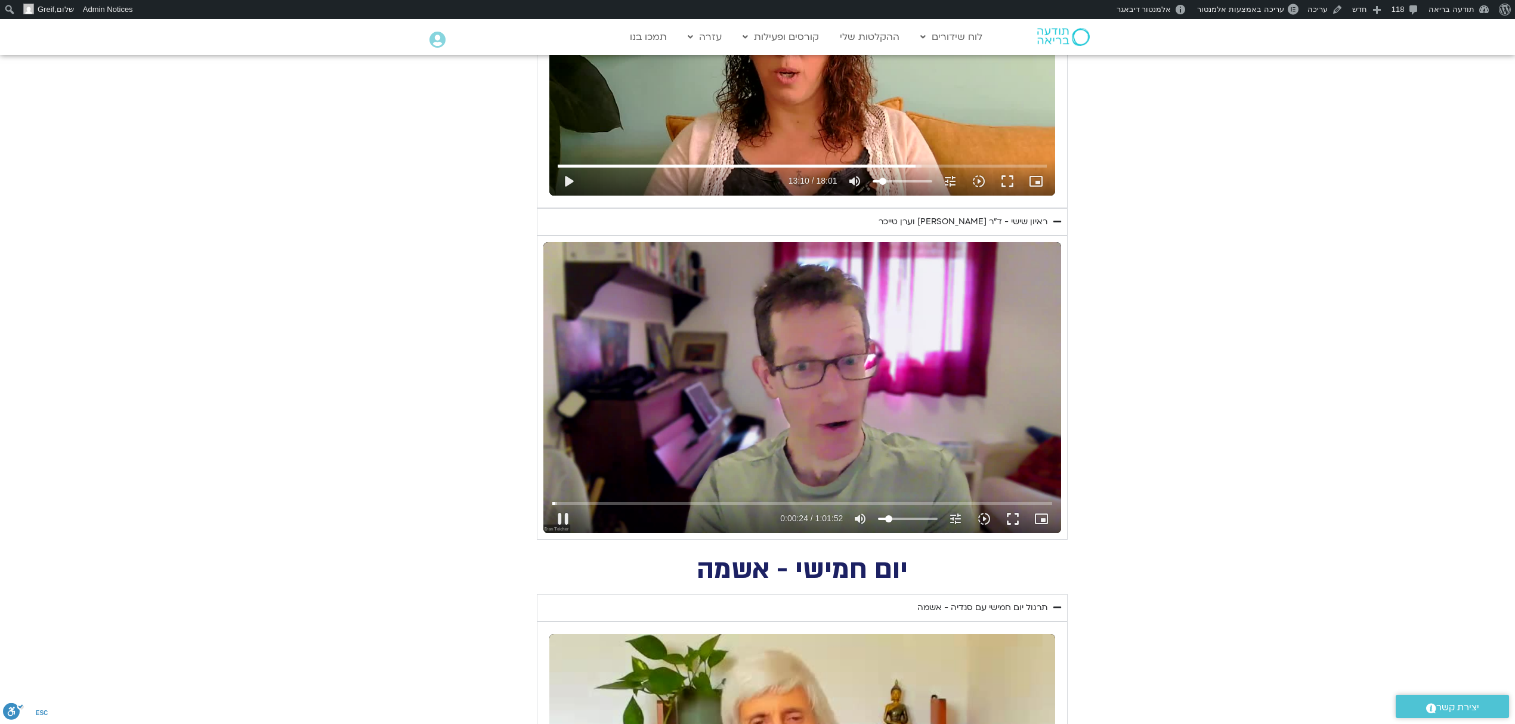
click at [982, 363] on div "Skip Ad 57:05 pause 0:00:24 / 1:01:52 volume_up Mute tune Resolution Auto 720p …" at bounding box center [802, 387] width 518 height 291
type input "24.47645"
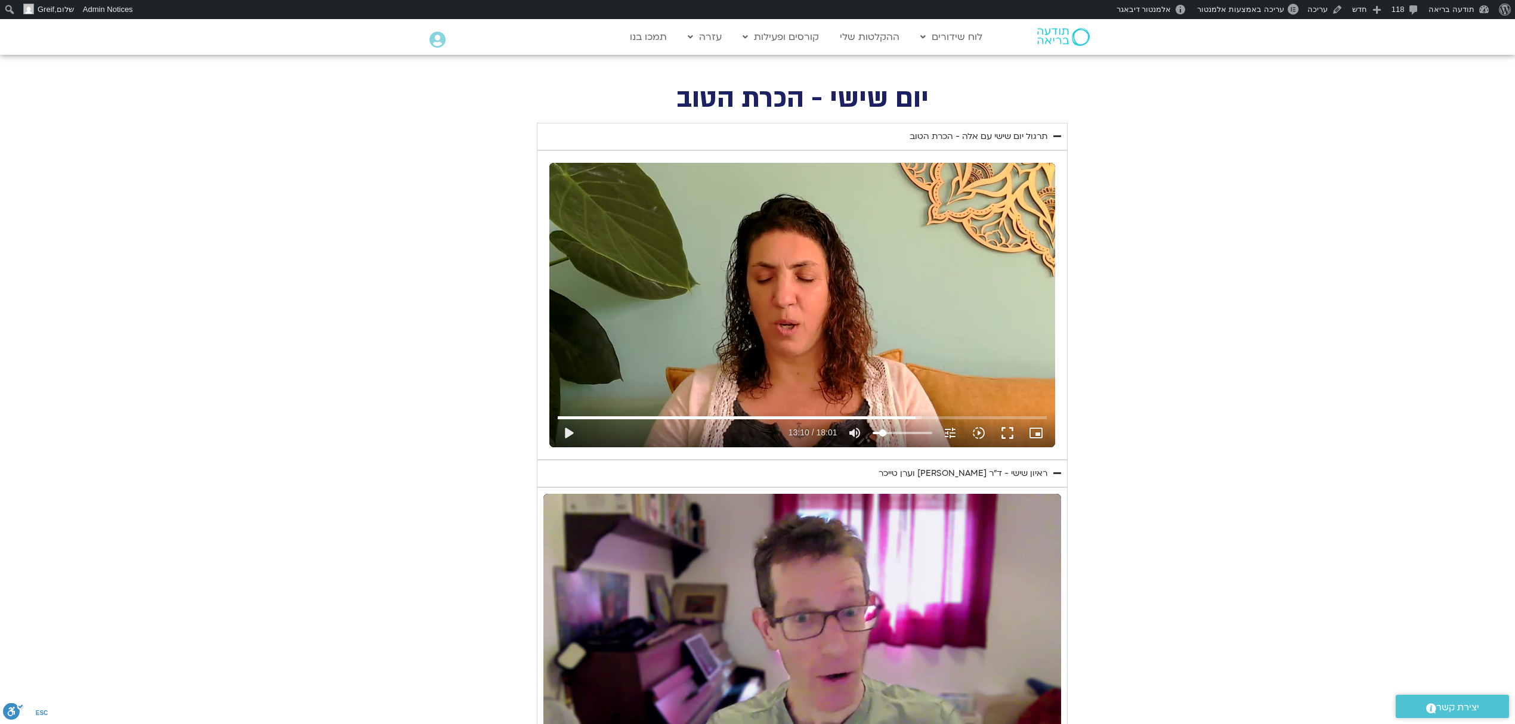
scroll to position [411, 0]
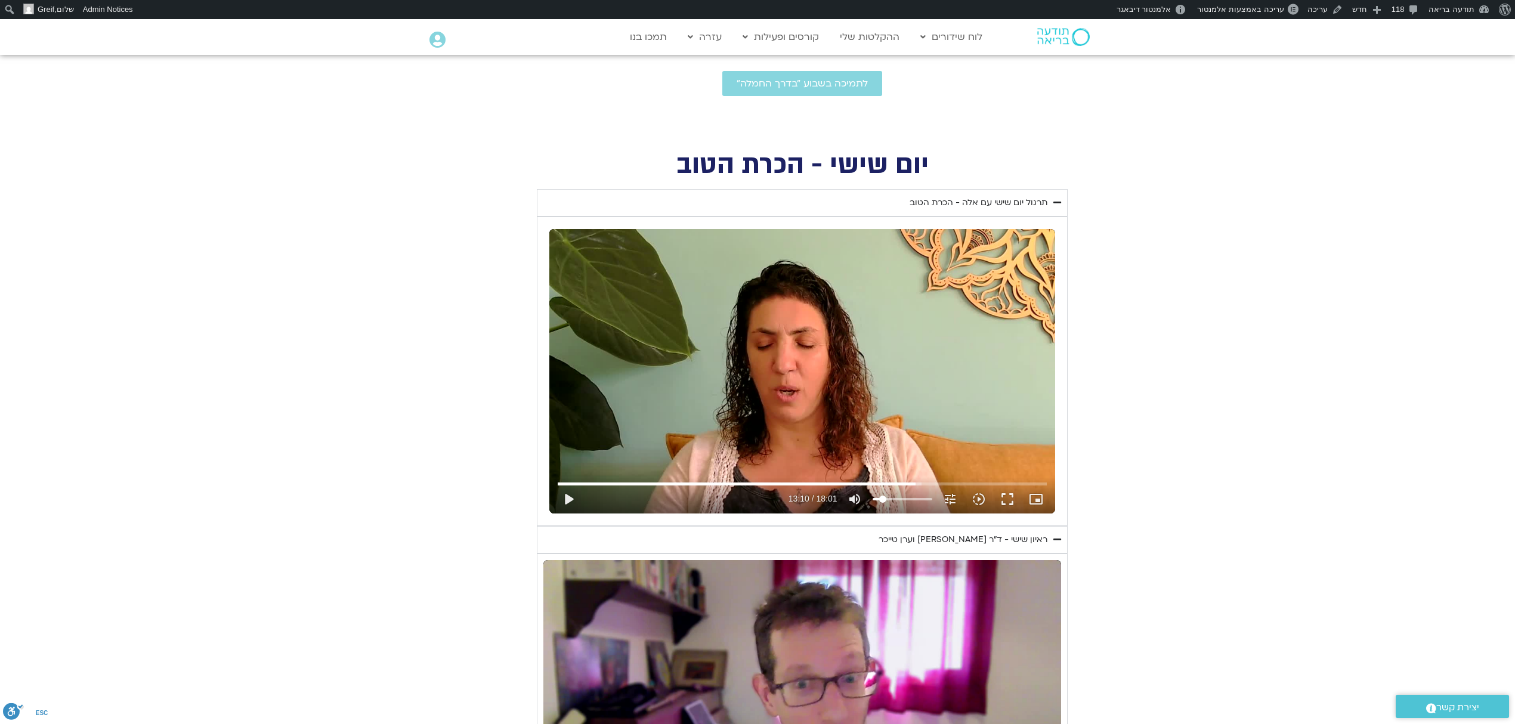
click at [1026, 541] on div "ראיון שישי - ד"ר [PERSON_NAME] וערן טייכר" at bounding box center [962, 540] width 169 height 14
